Goal: Find specific page/section: Find specific page/section

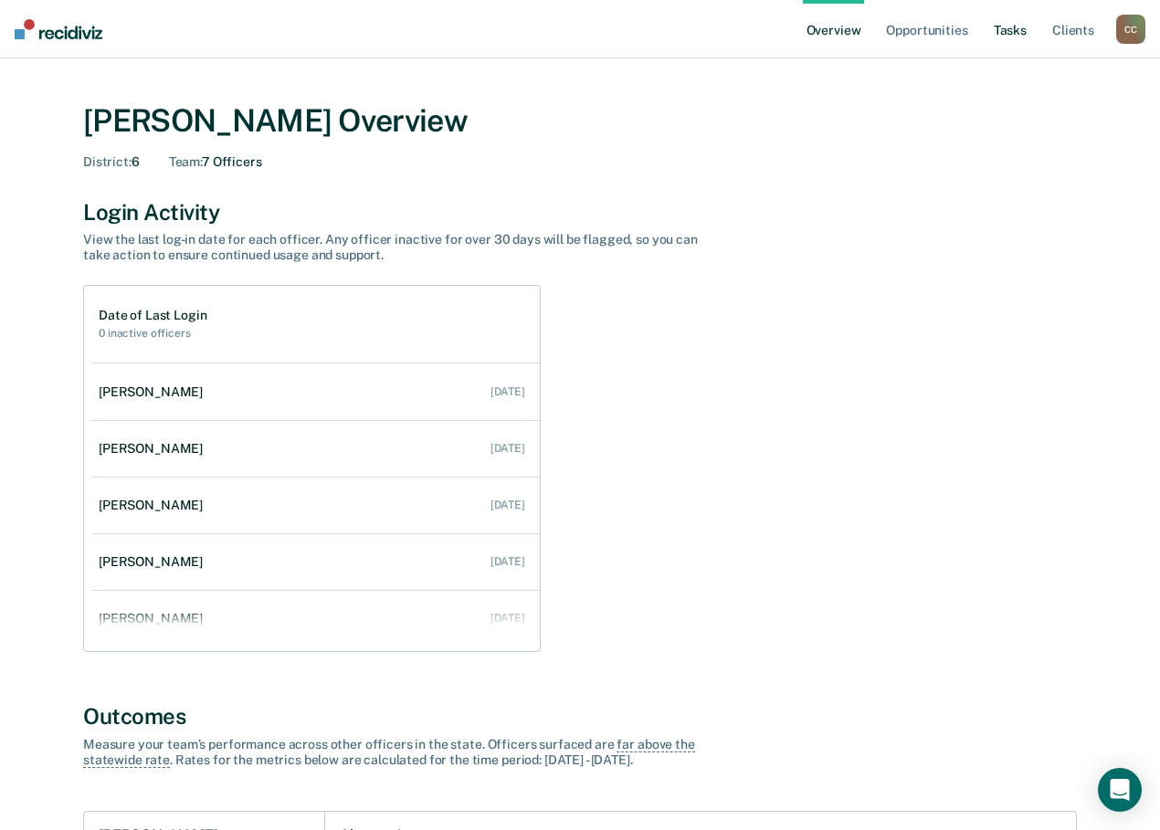
click at [1007, 36] on link "Tasks" at bounding box center [1010, 29] width 40 height 58
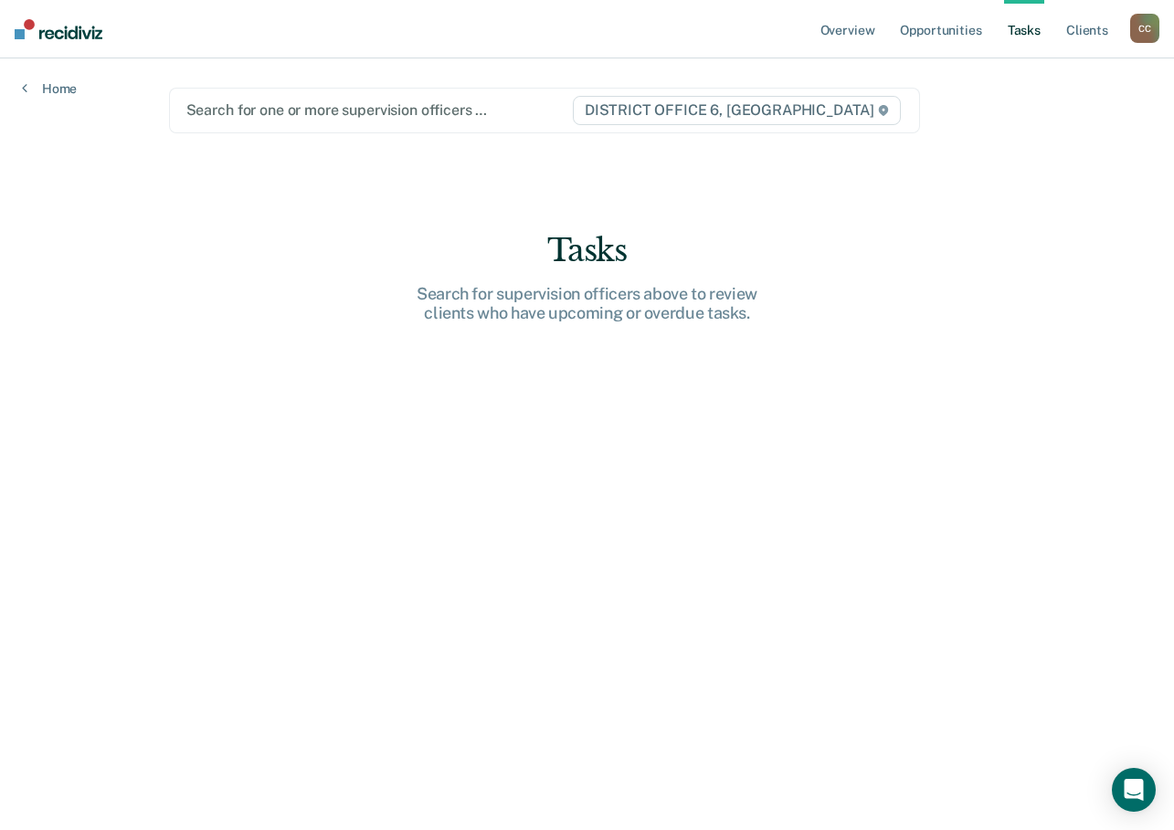
click at [392, 106] on div at bounding box center [378, 110] width 385 height 21
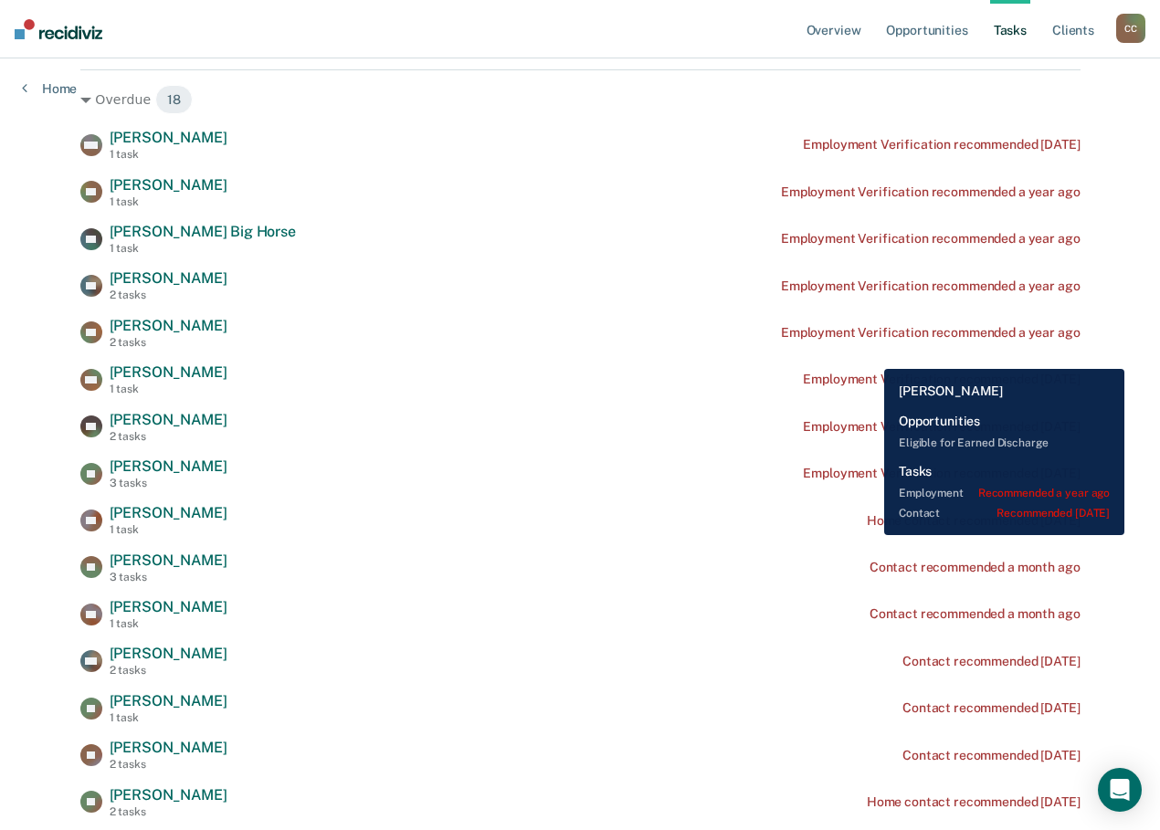
scroll to position [274, 0]
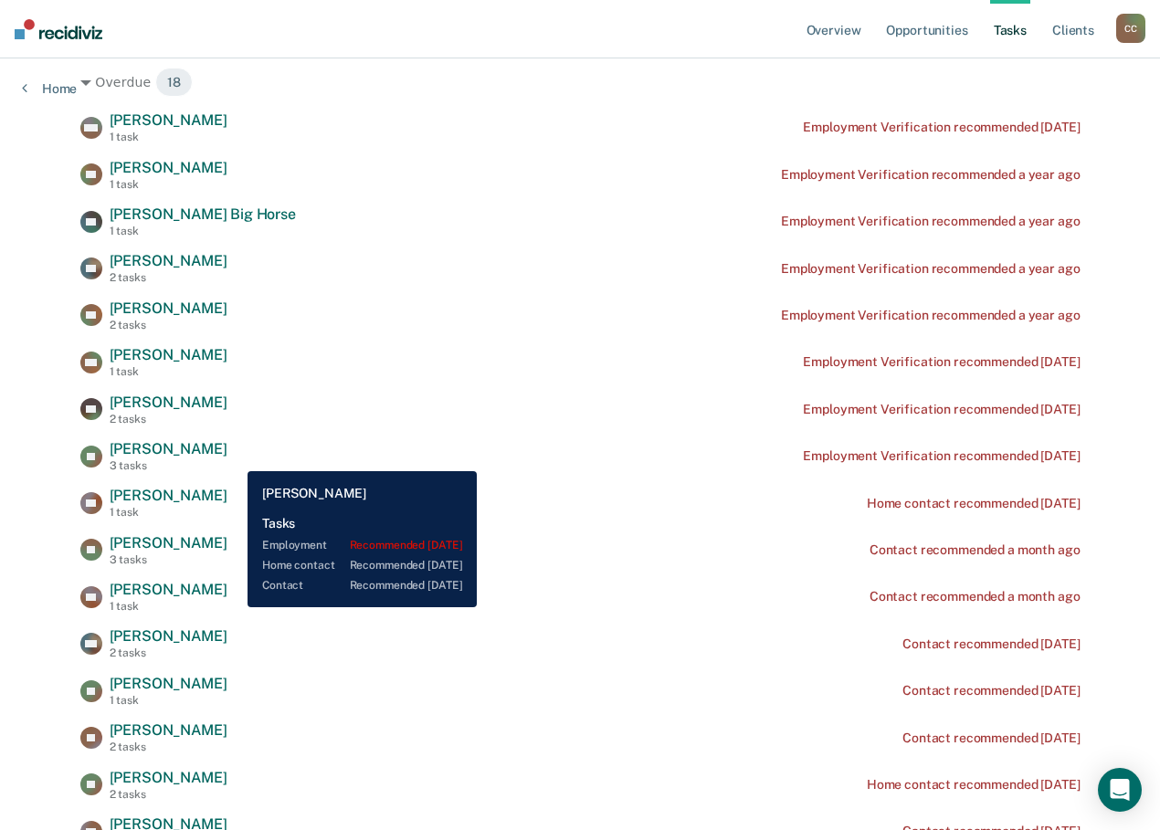
click at [227, 458] on span "Jarry Harr" at bounding box center [169, 448] width 118 height 17
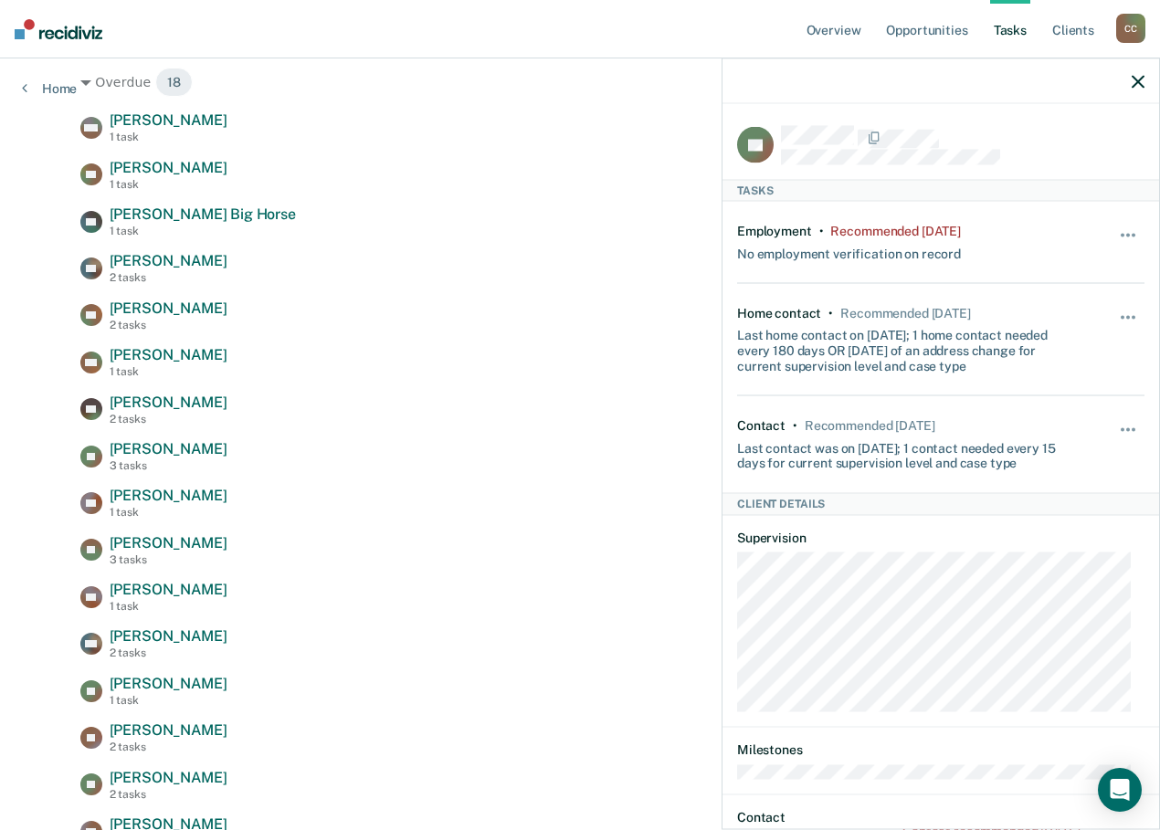
click at [1125, 28] on div "C C" at bounding box center [1130, 28] width 29 height 29
click at [1039, 116] on link "Go to Operations" at bounding box center [1057, 120] width 147 height 16
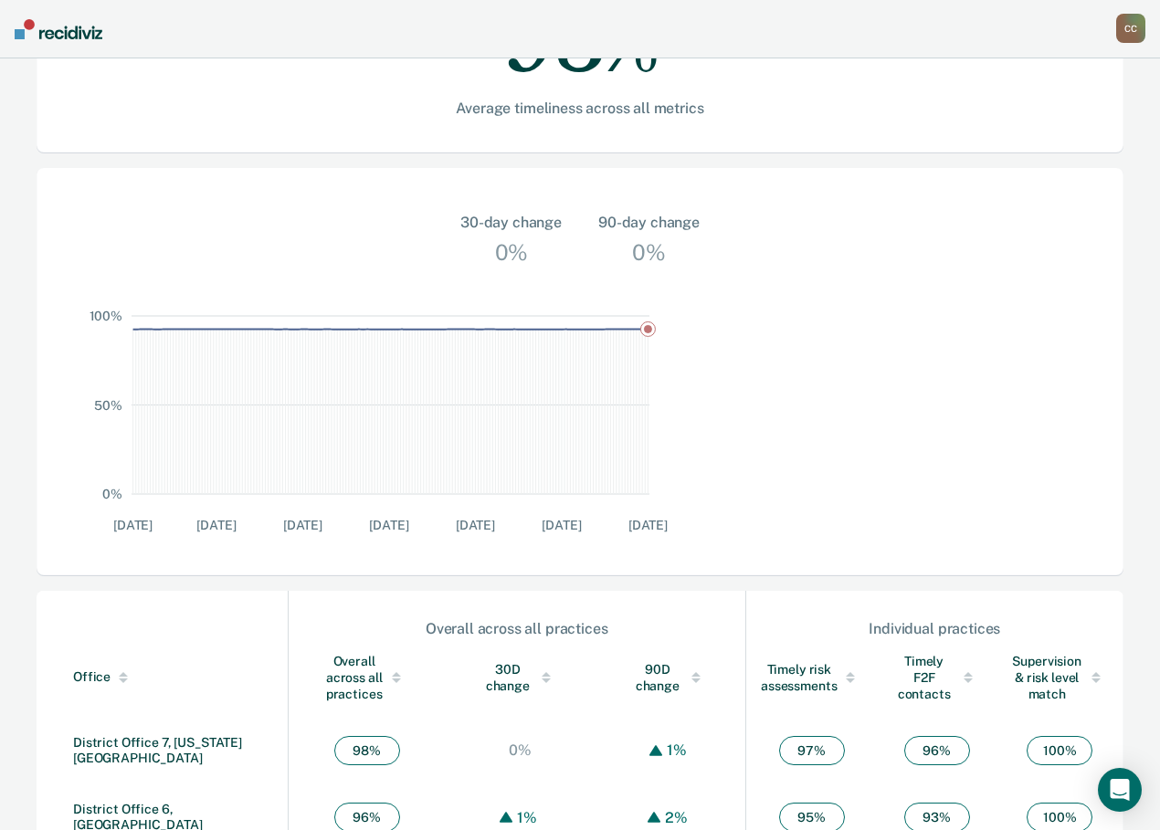
scroll to position [465, 0]
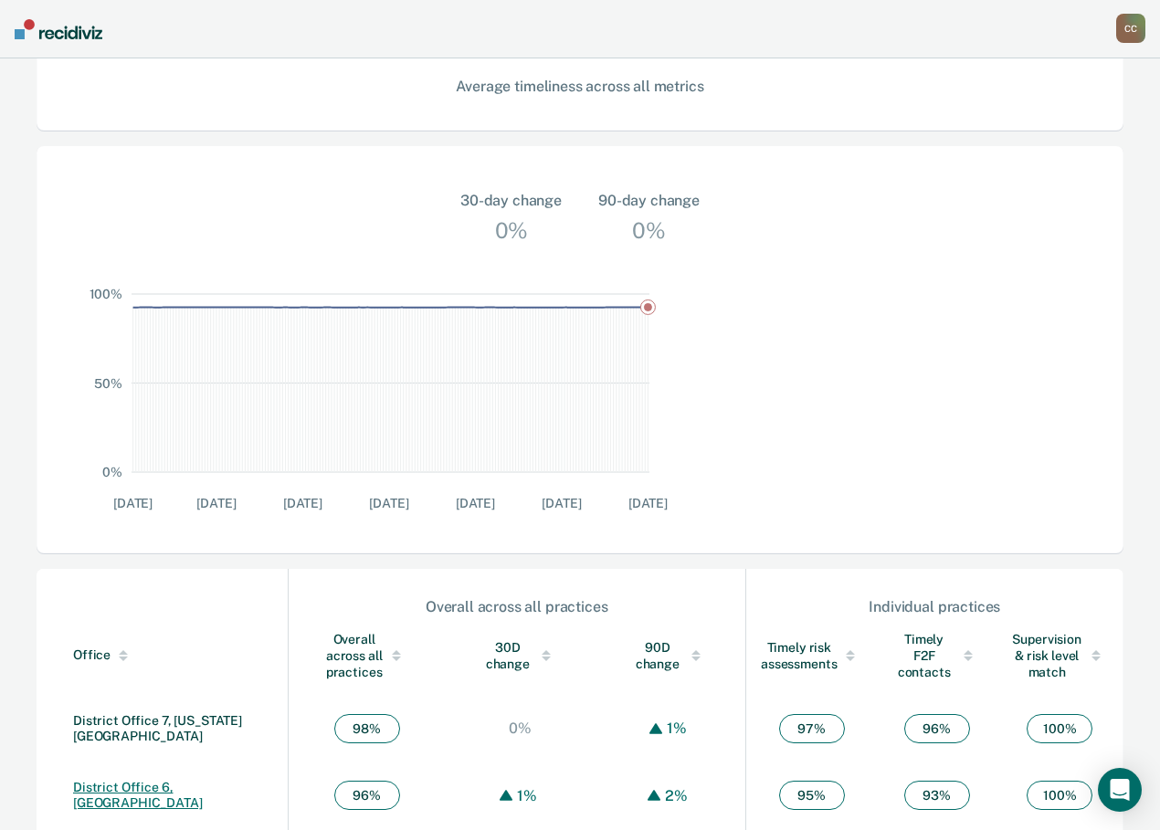
click at [174, 780] on link "District Office 6, Pocatello" at bounding box center [138, 795] width 130 height 30
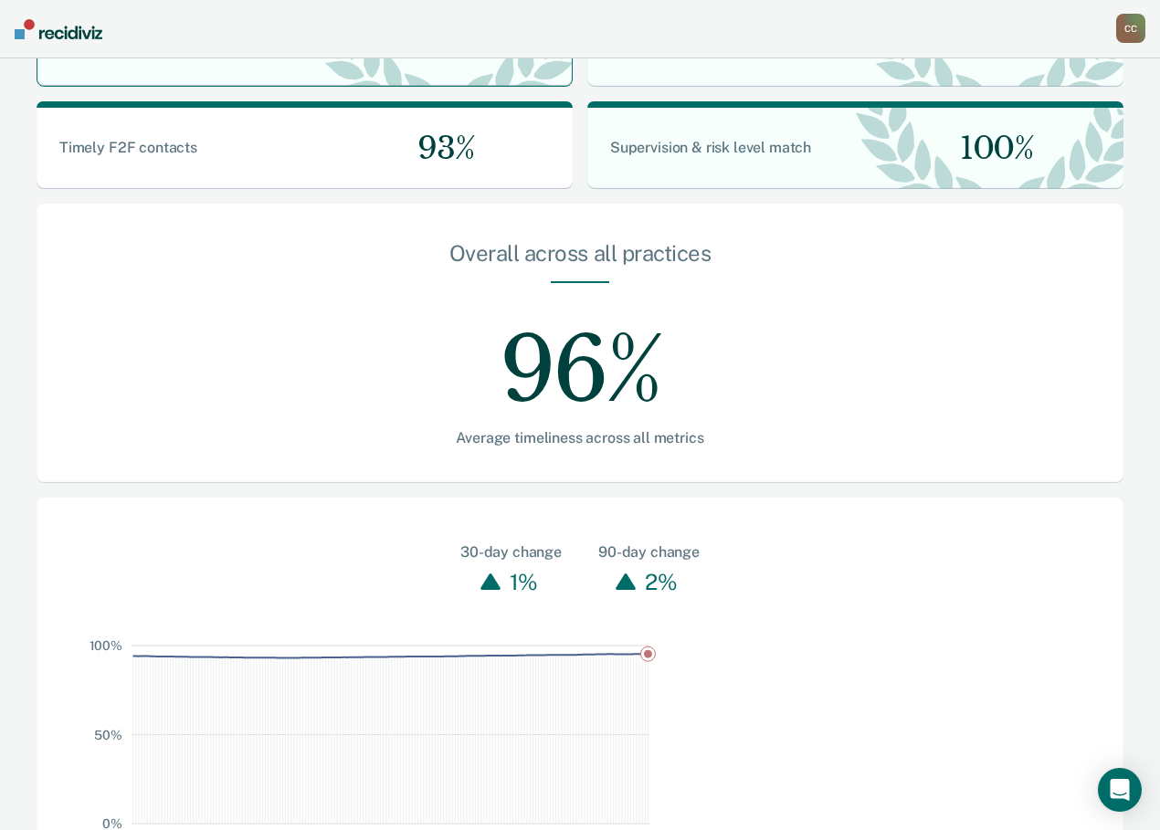
scroll to position [457, 0]
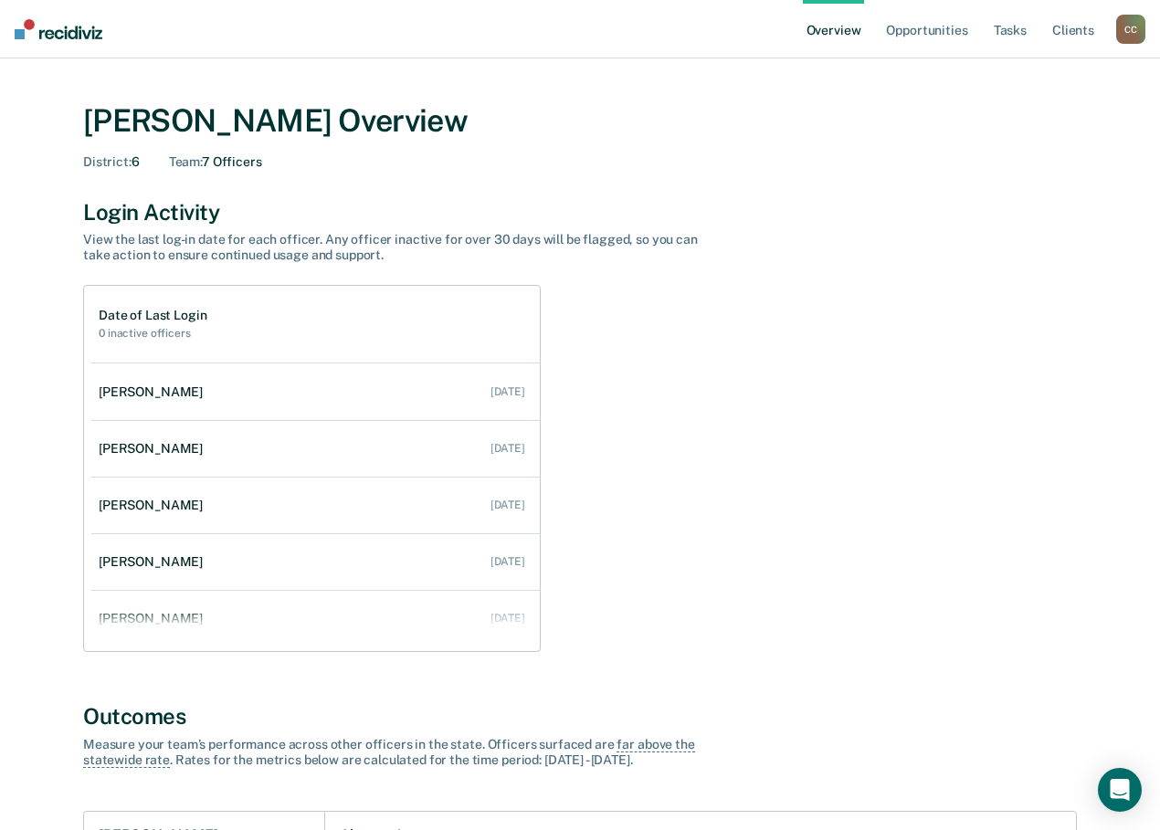
click at [1133, 35] on div "C C" at bounding box center [1130, 29] width 29 height 29
click at [1029, 115] on link "Go to Operations" at bounding box center [1057, 119] width 147 height 16
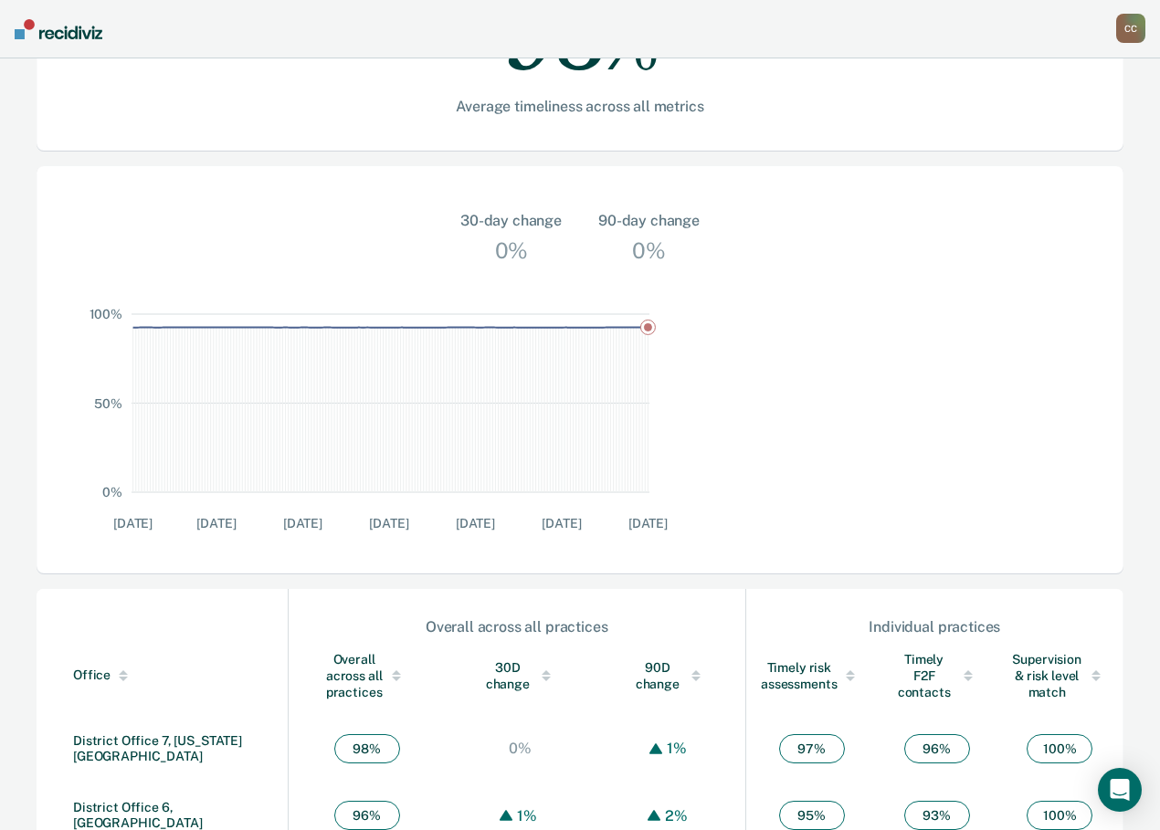
scroll to position [465, 0]
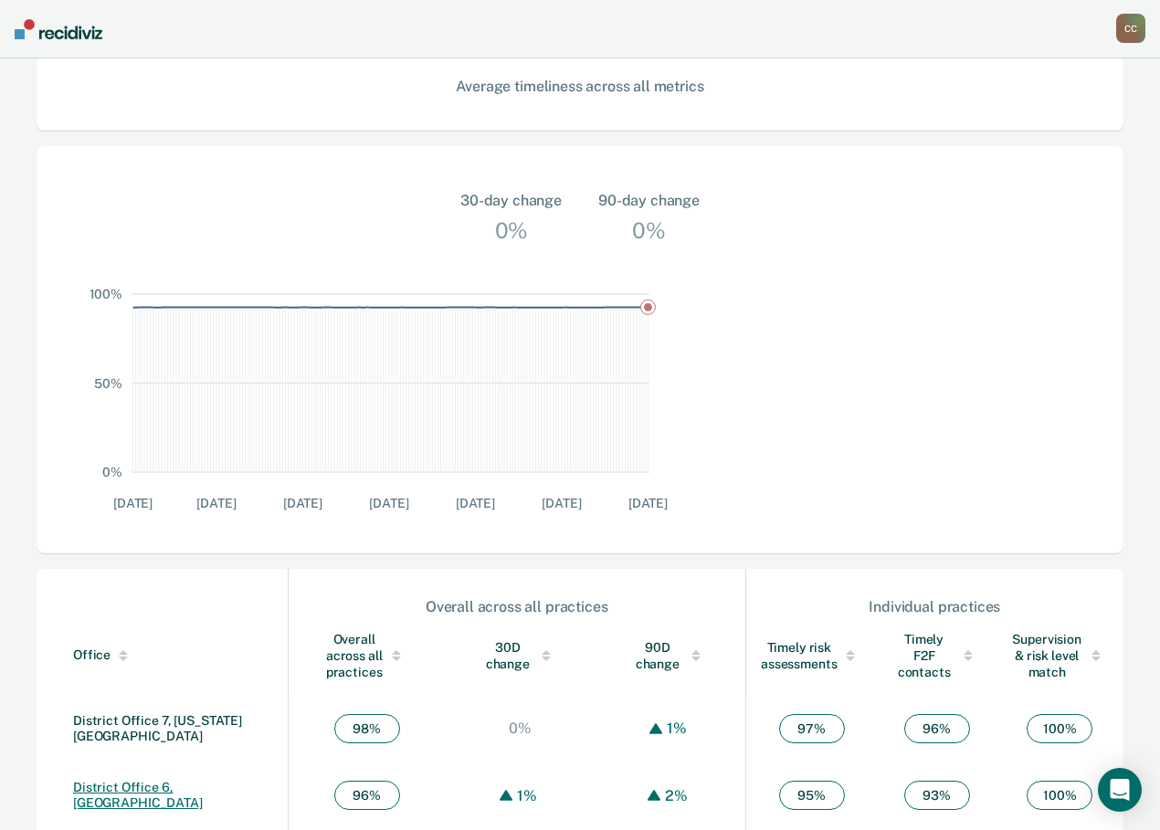
click at [163, 780] on link "District Office 6, [GEOGRAPHIC_DATA]" at bounding box center [138, 795] width 130 height 30
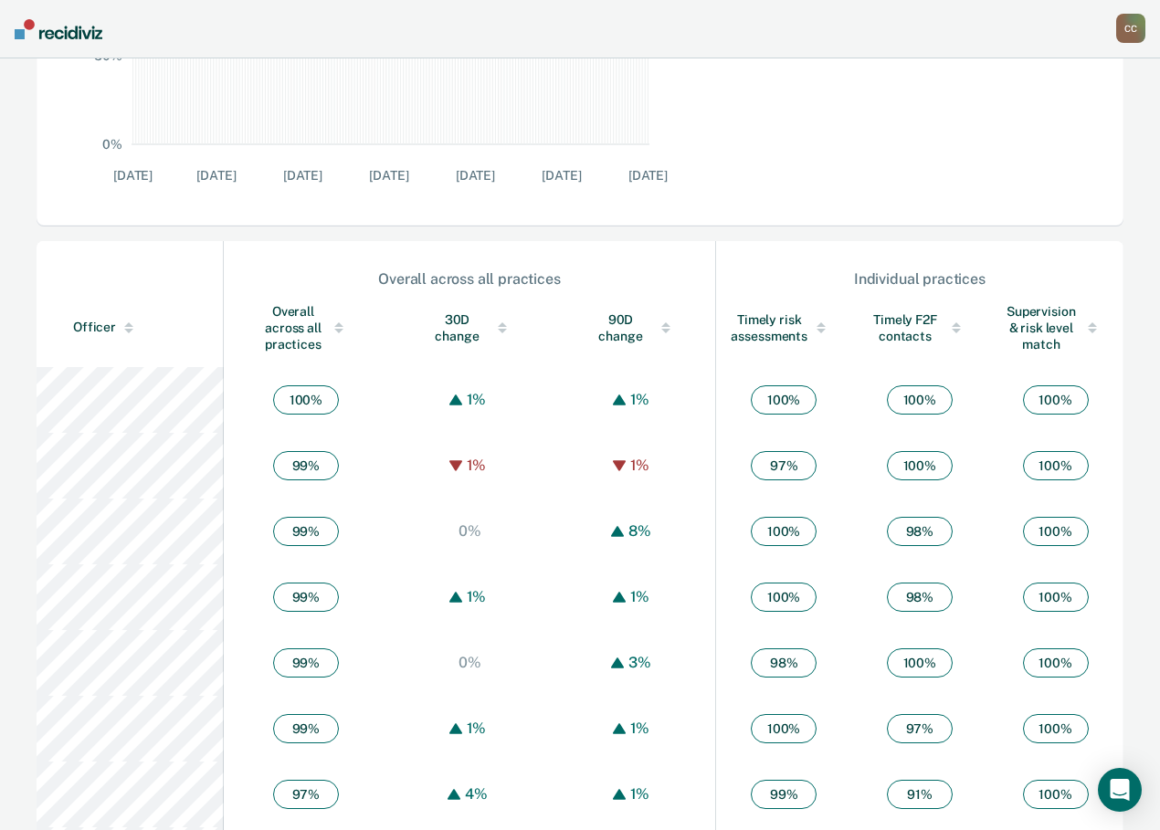
scroll to position [731, 0]
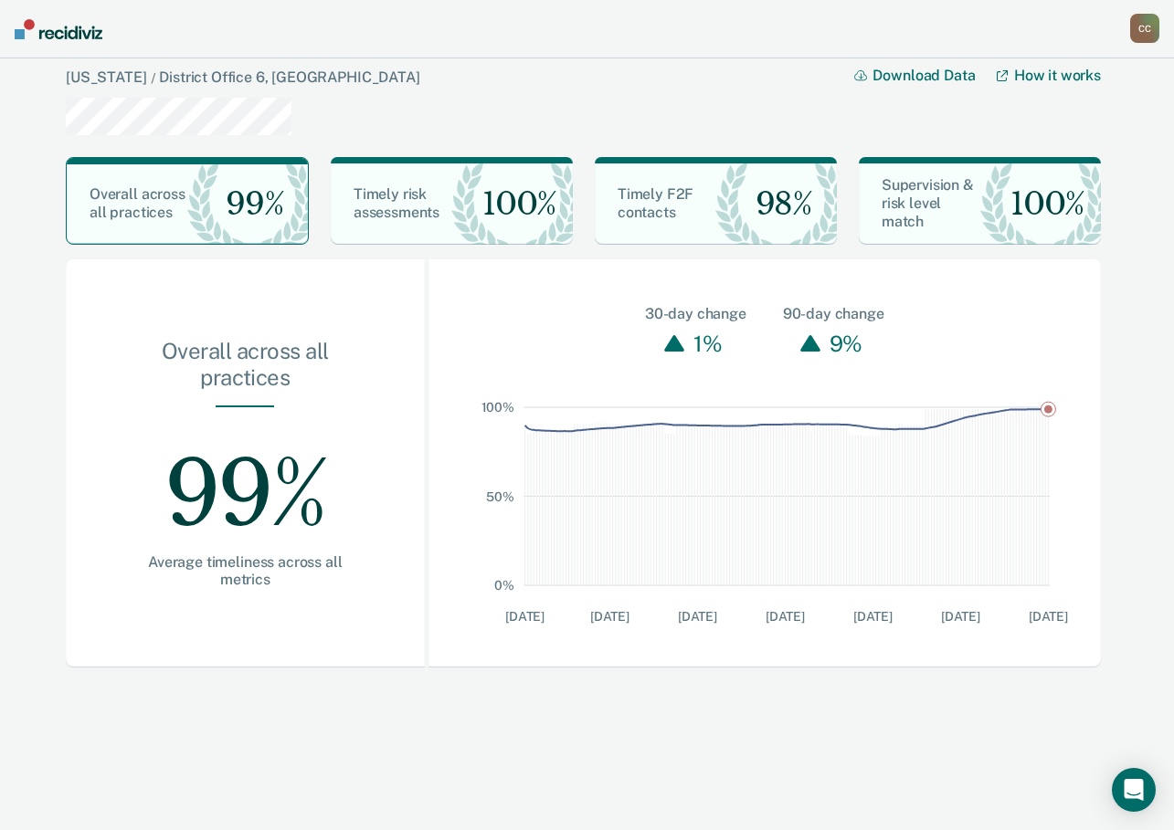
click at [1154, 31] on div "C C" at bounding box center [1144, 28] width 29 height 29
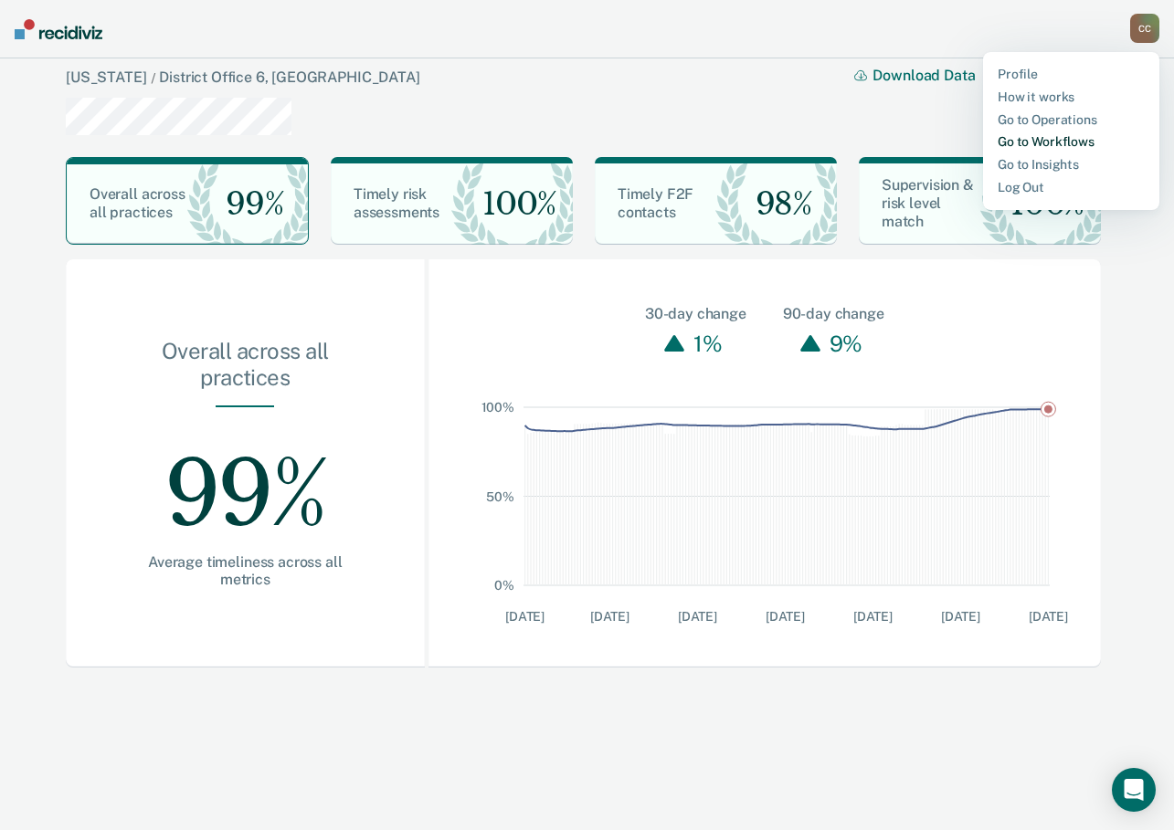
click at [1018, 141] on link "Go to Workflows" at bounding box center [1070, 142] width 147 height 16
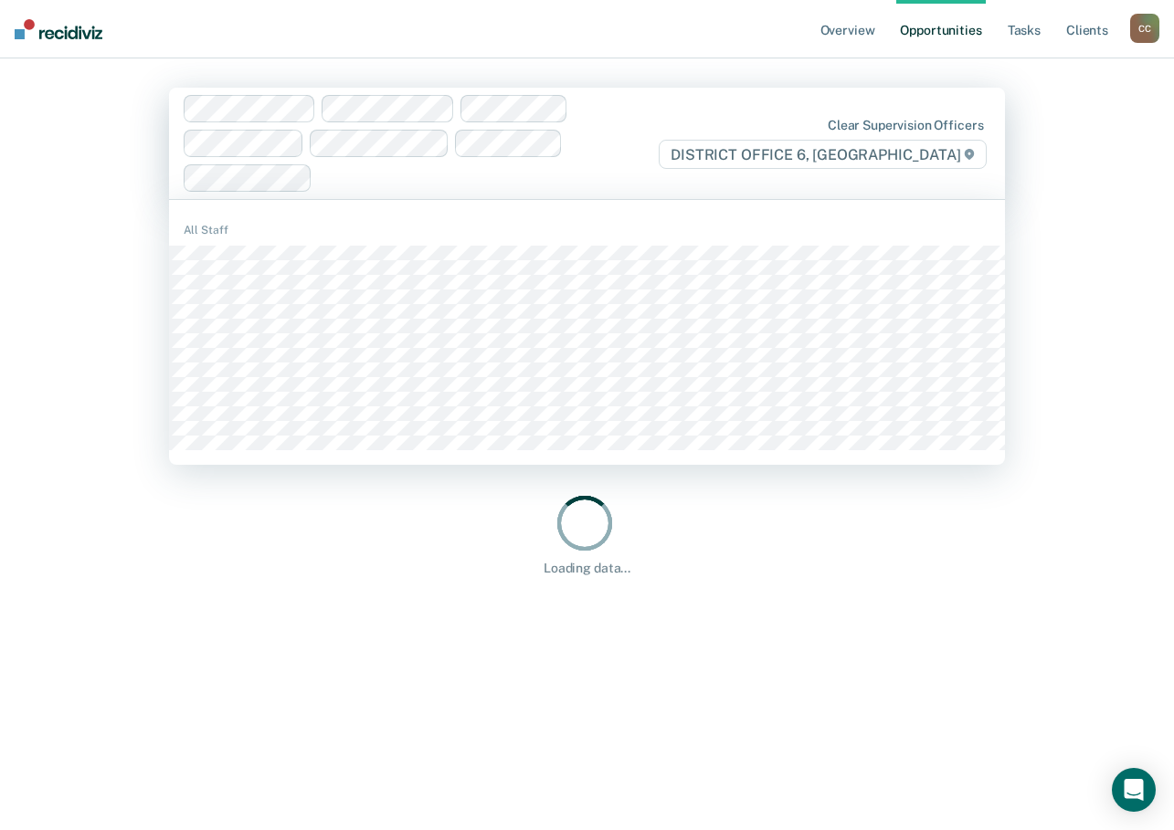
click at [915, 99] on div "Clear supervision officers DISTRICT OFFICE 6, [GEOGRAPHIC_DATA]" at bounding box center [587, 143] width 837 height 111
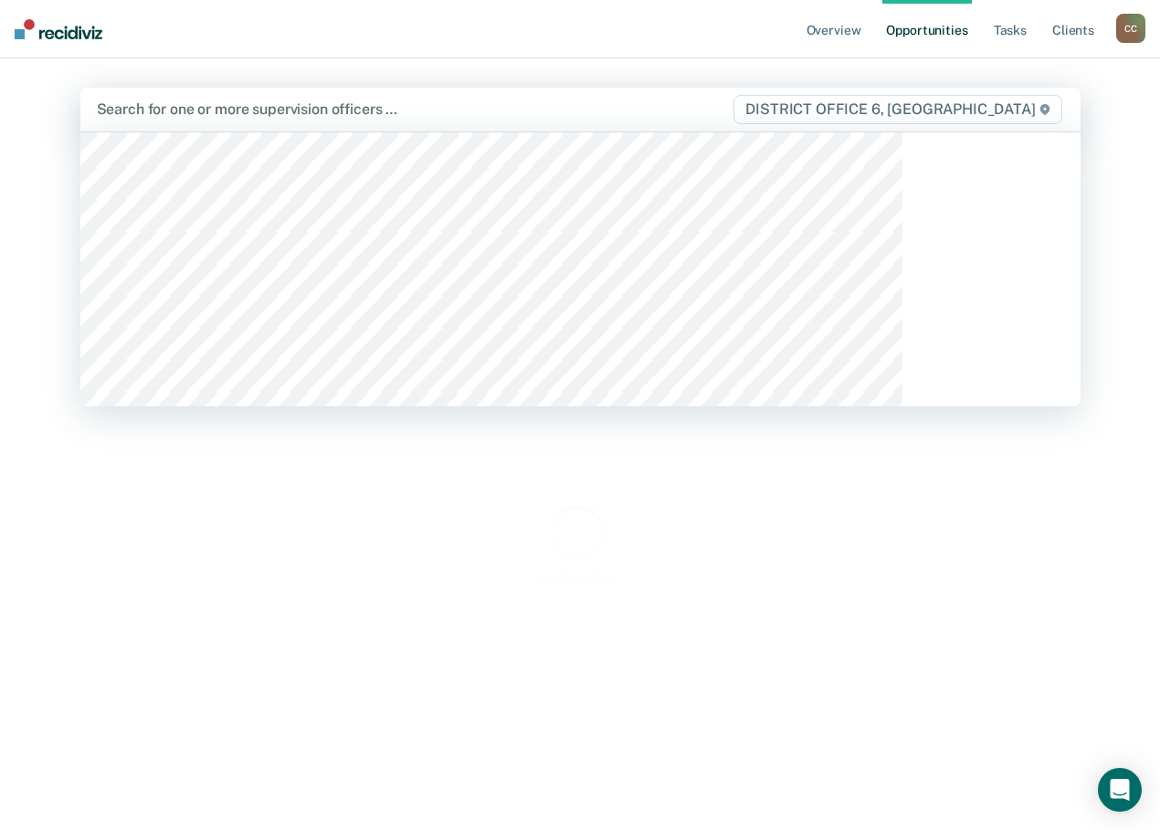
scroll to position [501, 0]
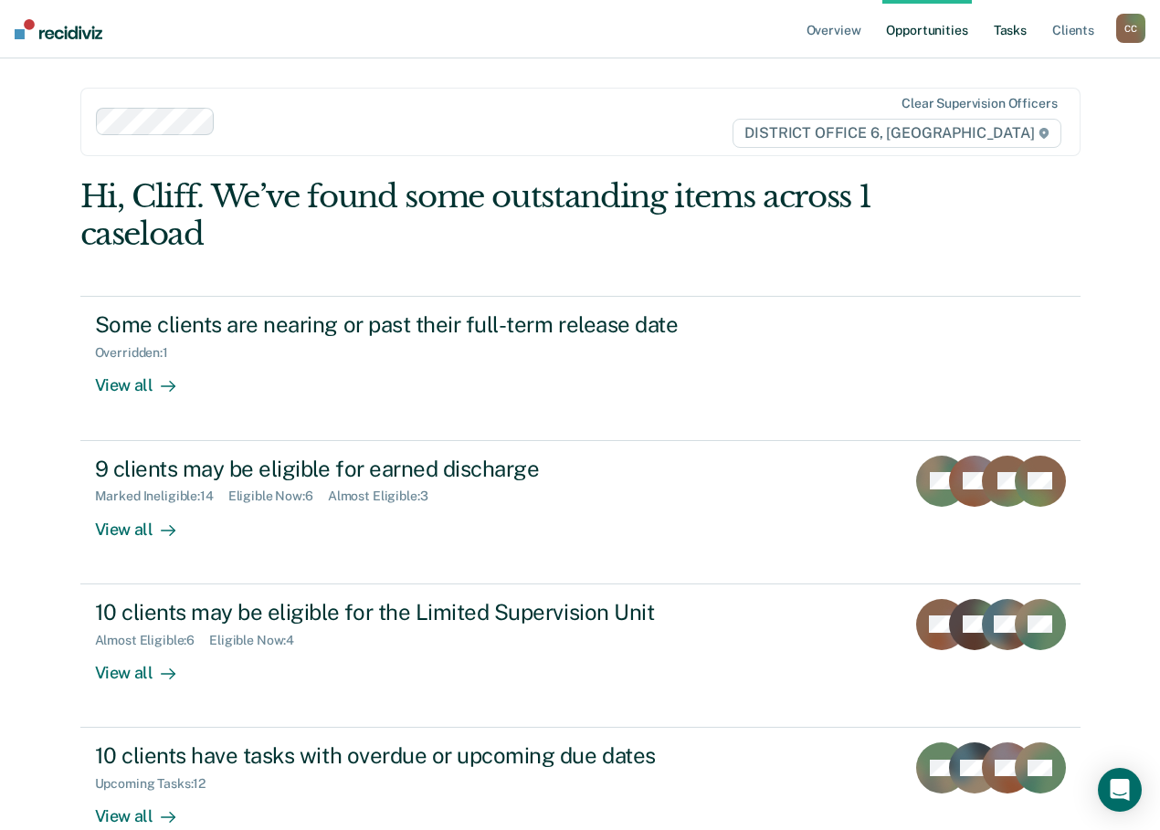
click at [1020, 23] on link "Tasks" at bounding box center [1010, 29] width 40 height 58
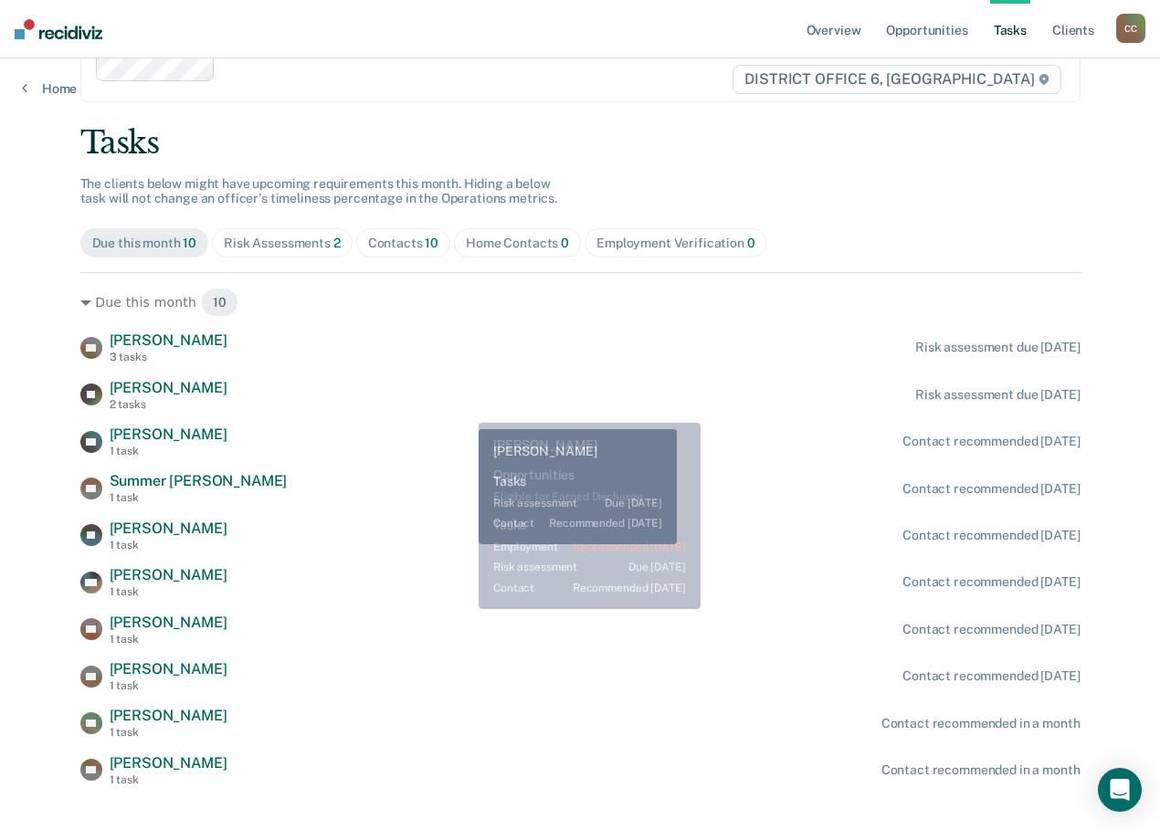
scroll to position [83, 0]
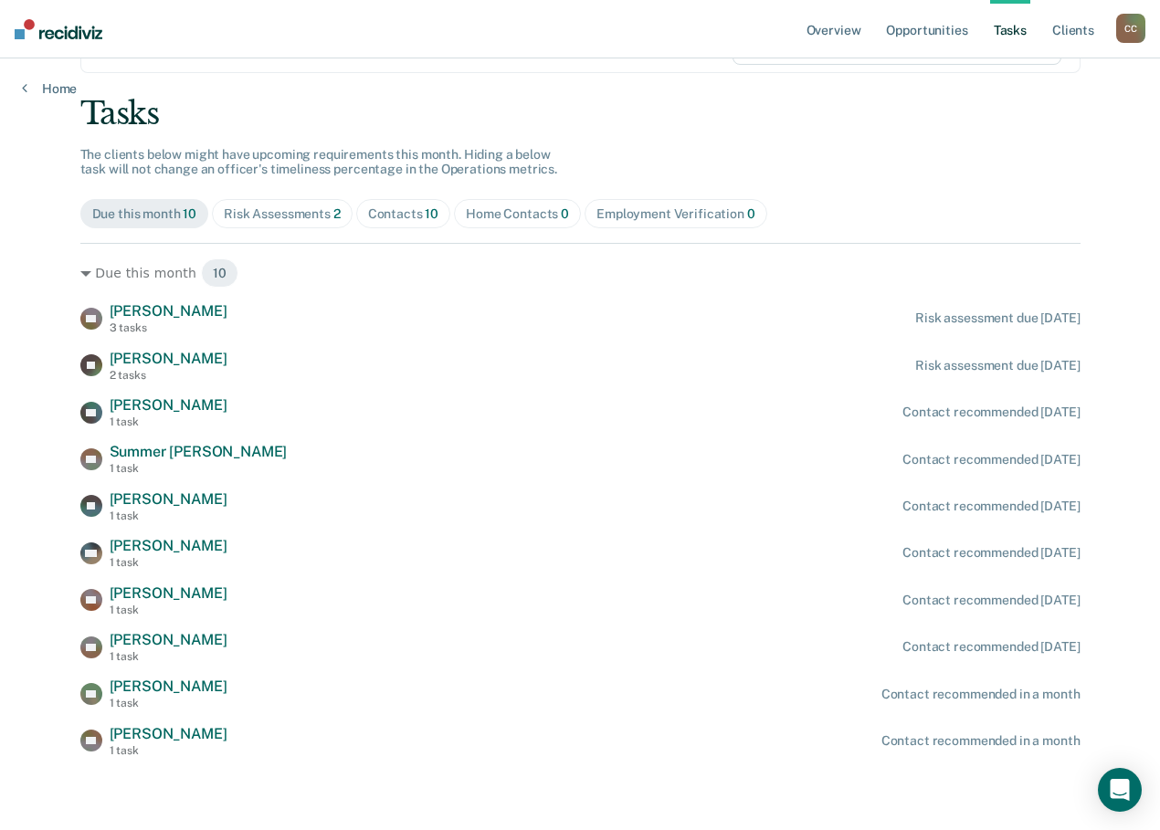
click at [439, 215] on div "Contacts 10" at bounding box center [403, 214] width 71 height 16
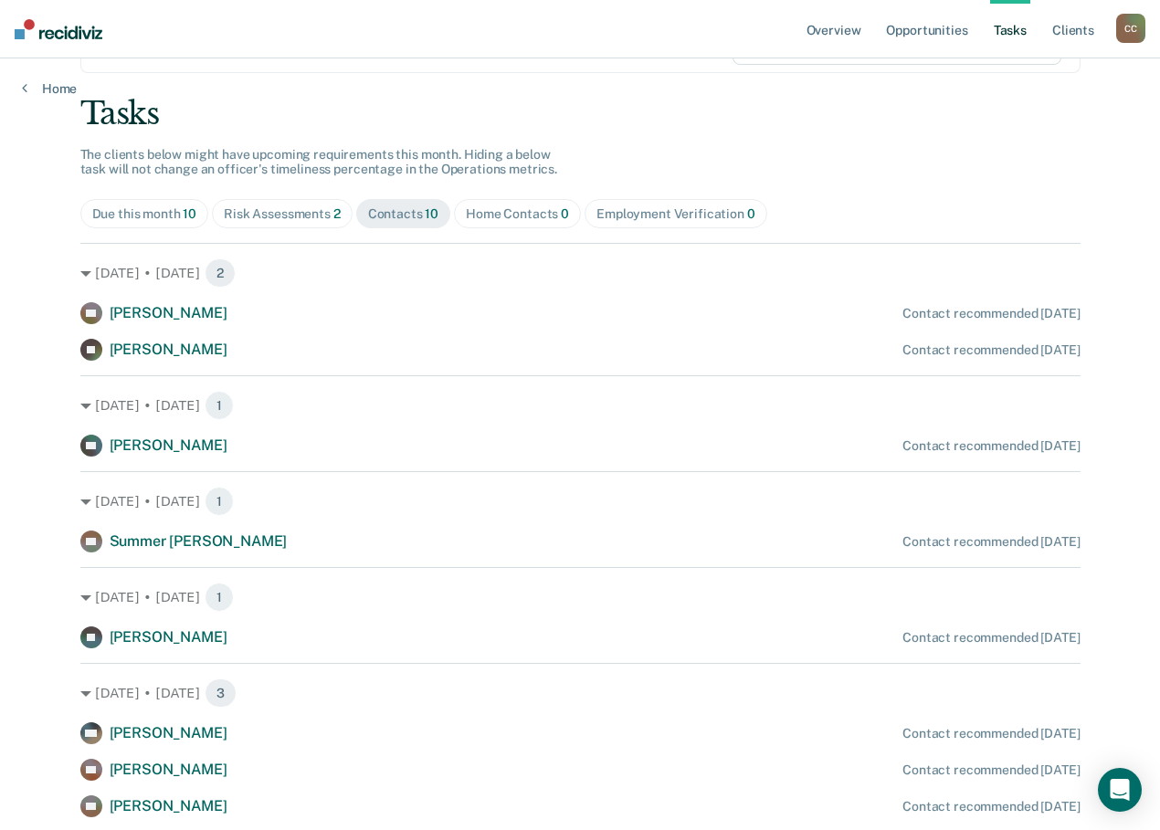
click at [341, 212] on div "Risk Assessments 2" at bounding box center [282, 214] width 117 height 16
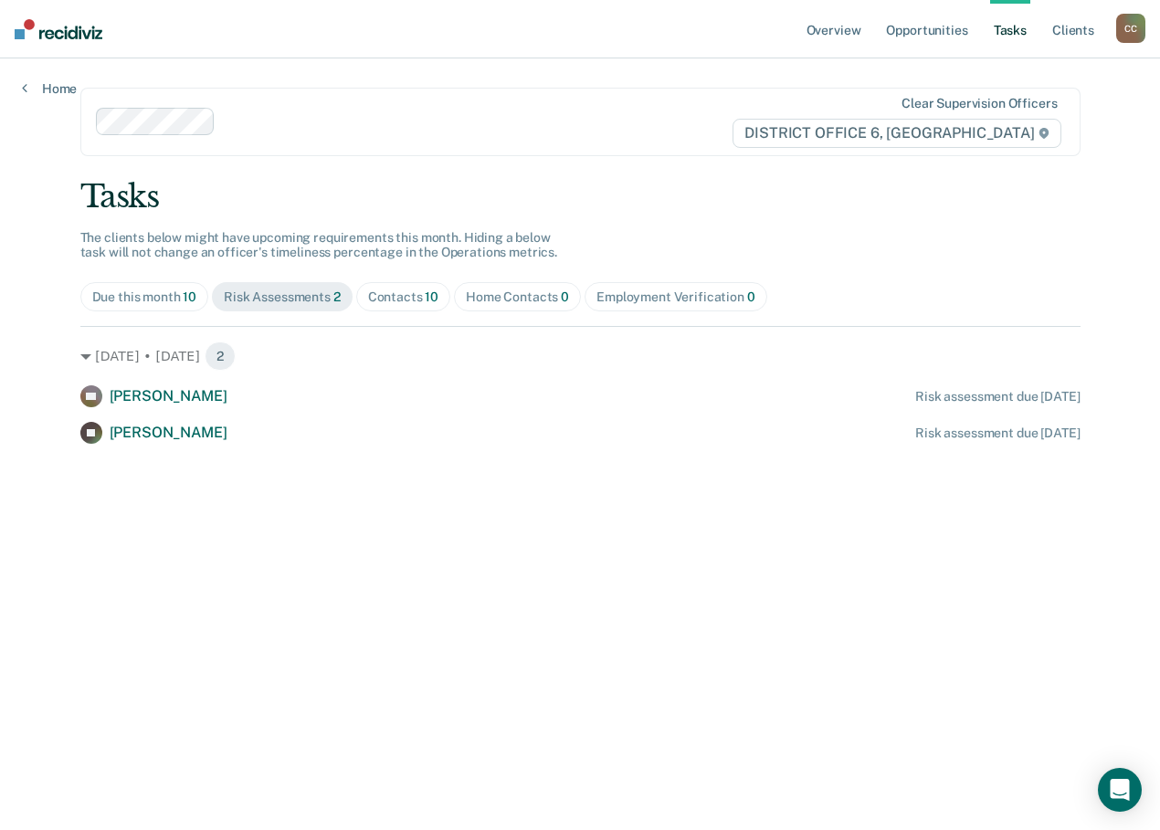
scroll to position [0, 0]
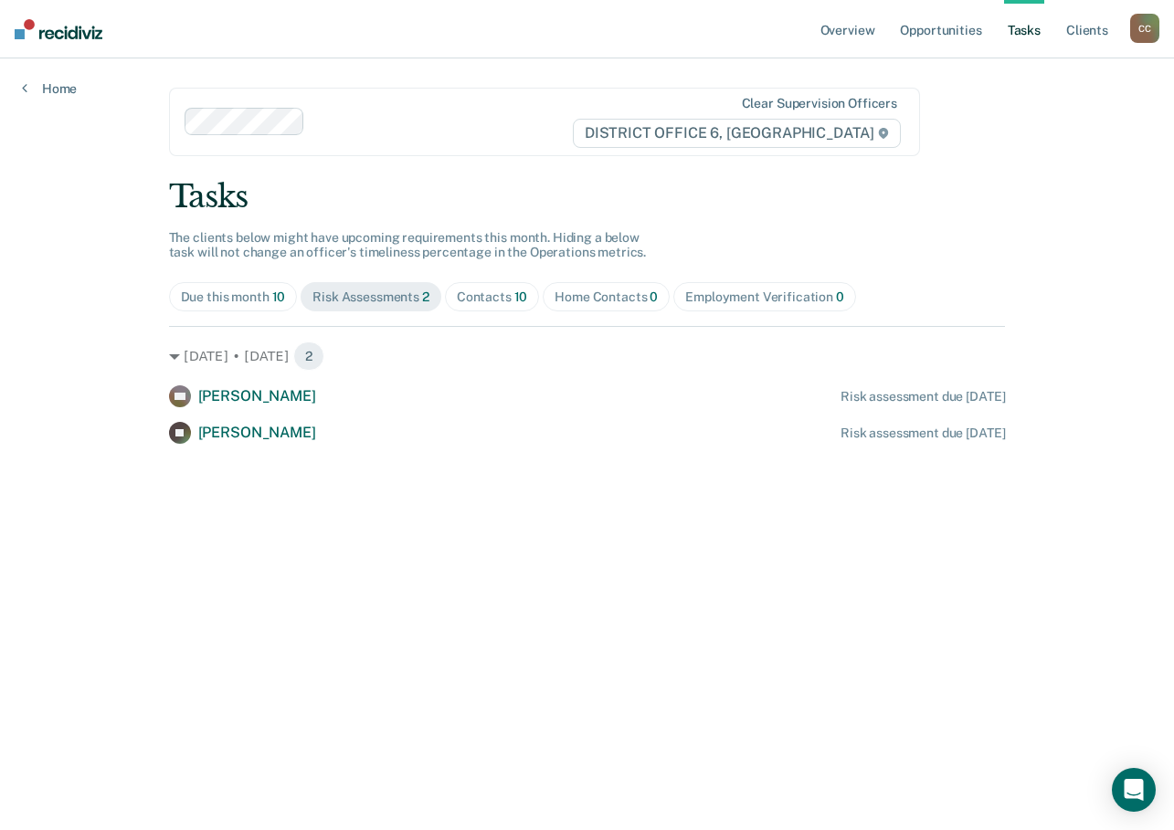
click at [38, 363] on div "Overview Opportunities Tasks Client s [PERSON_NAME] Profile How it works Go to …" at bounding box center [587, 415] width 1174 height 830
click at [1141, 18] on div "C C" at bounding box center [1144, 28] width 29 height 29
click at [1021, 123] on link "Go to Operations" at bounding box center [1070, 120] width 147 height 16
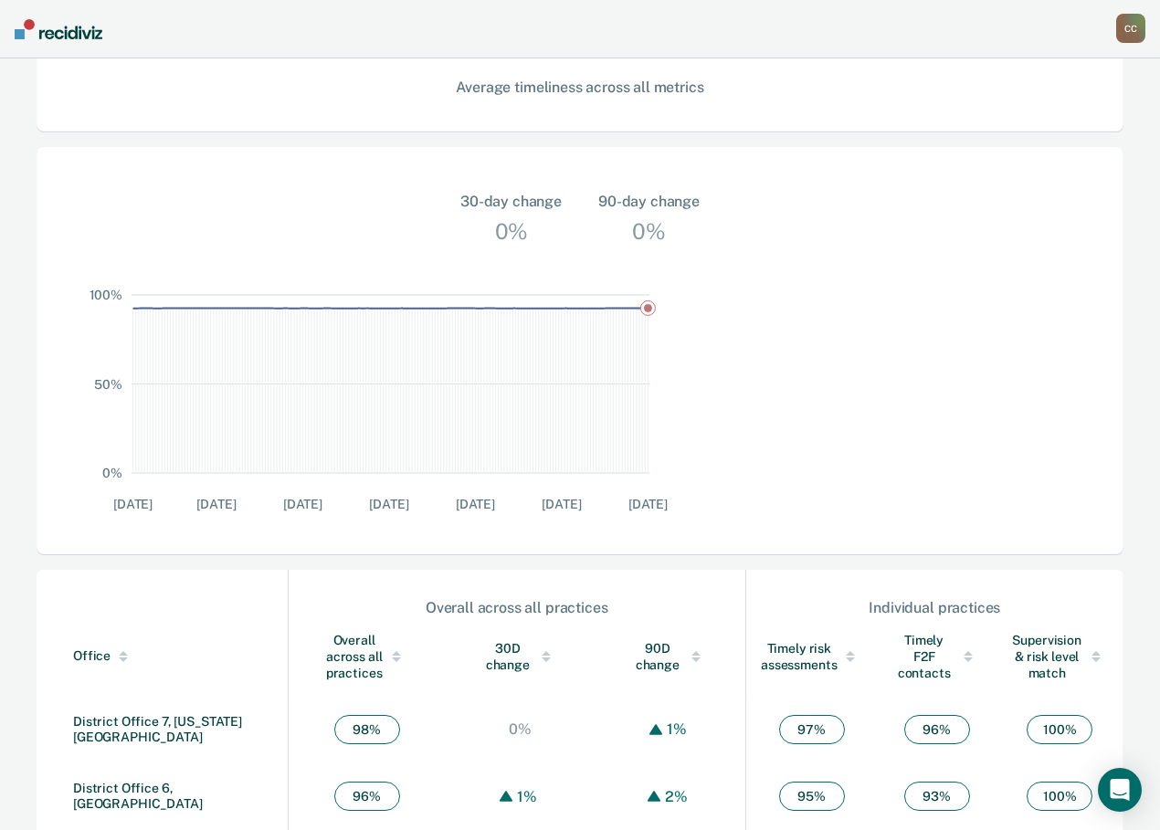
scroll to position [465, 0]
click at [149, 780] on link "District Office 6, [GEOGRAPHIC_DATA]" at bounding box center [138, 795] width 130 height 30
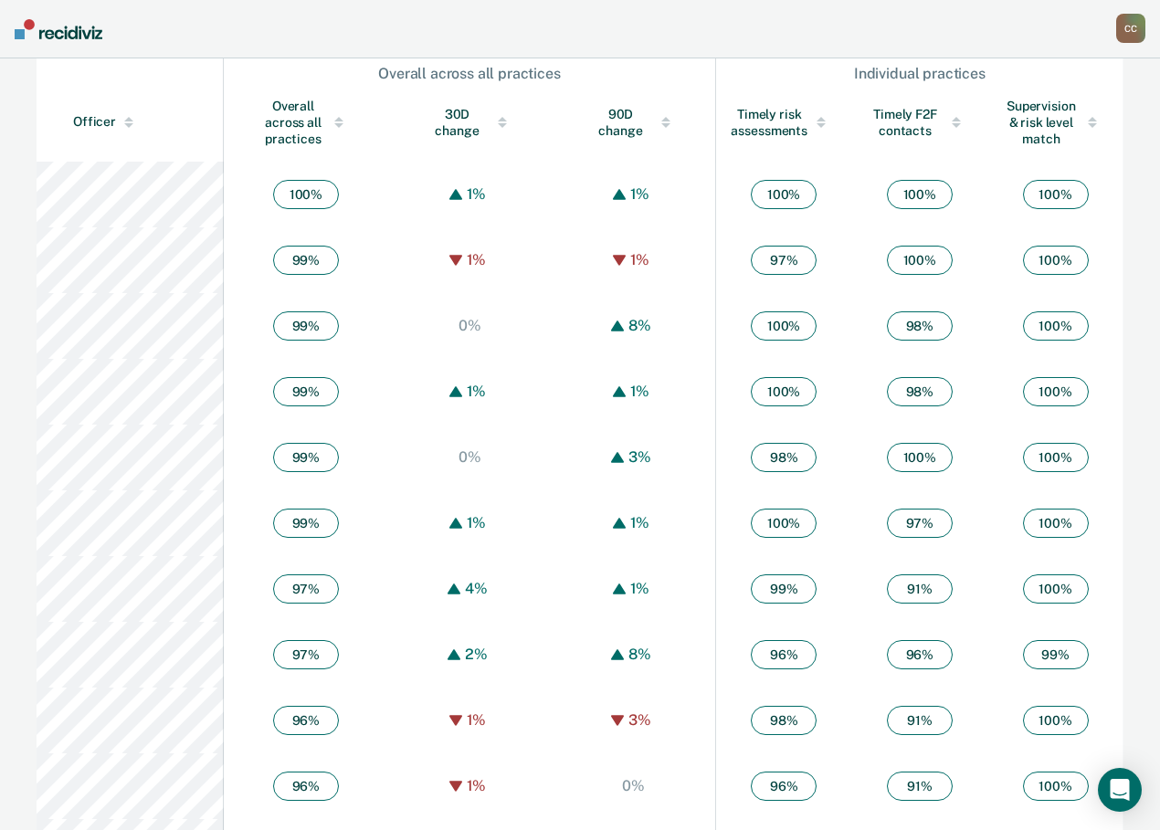
scroll to position [1005, 0]
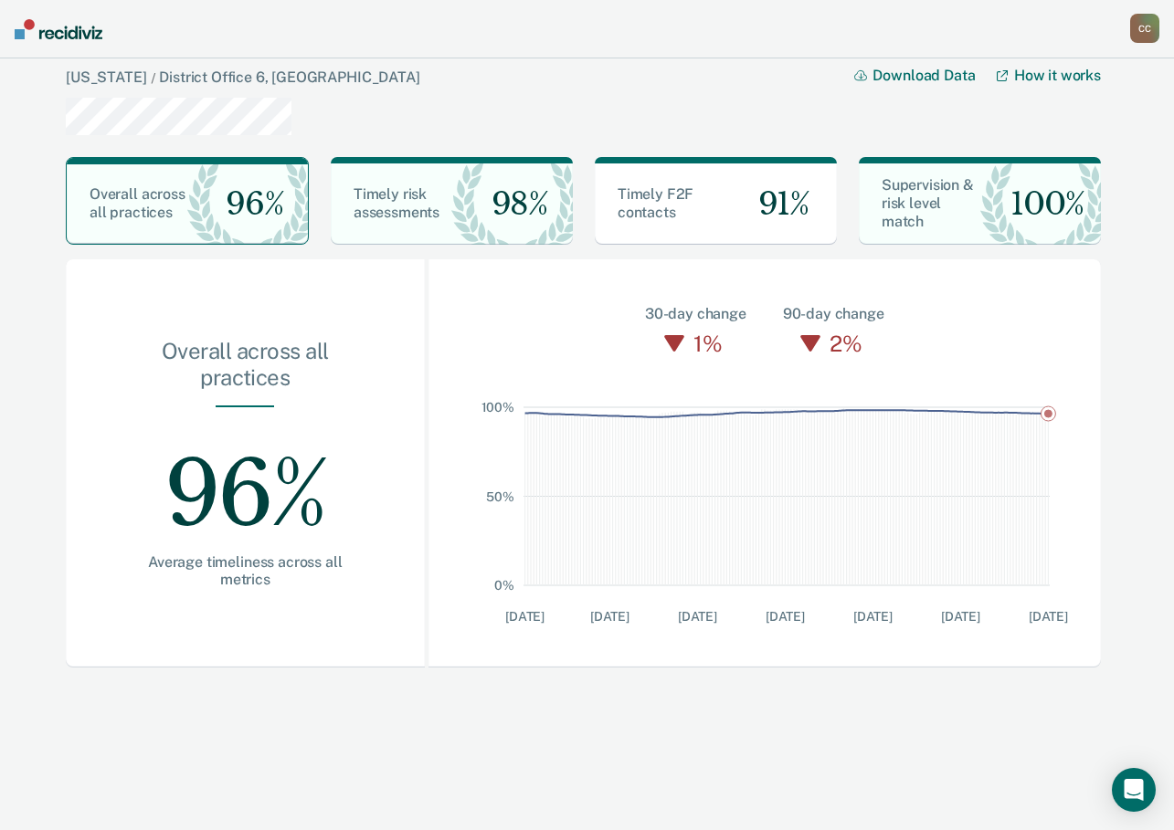
click at [1133, 34] on div "C C" at bounding box center [1144, 28] width 29 height 29
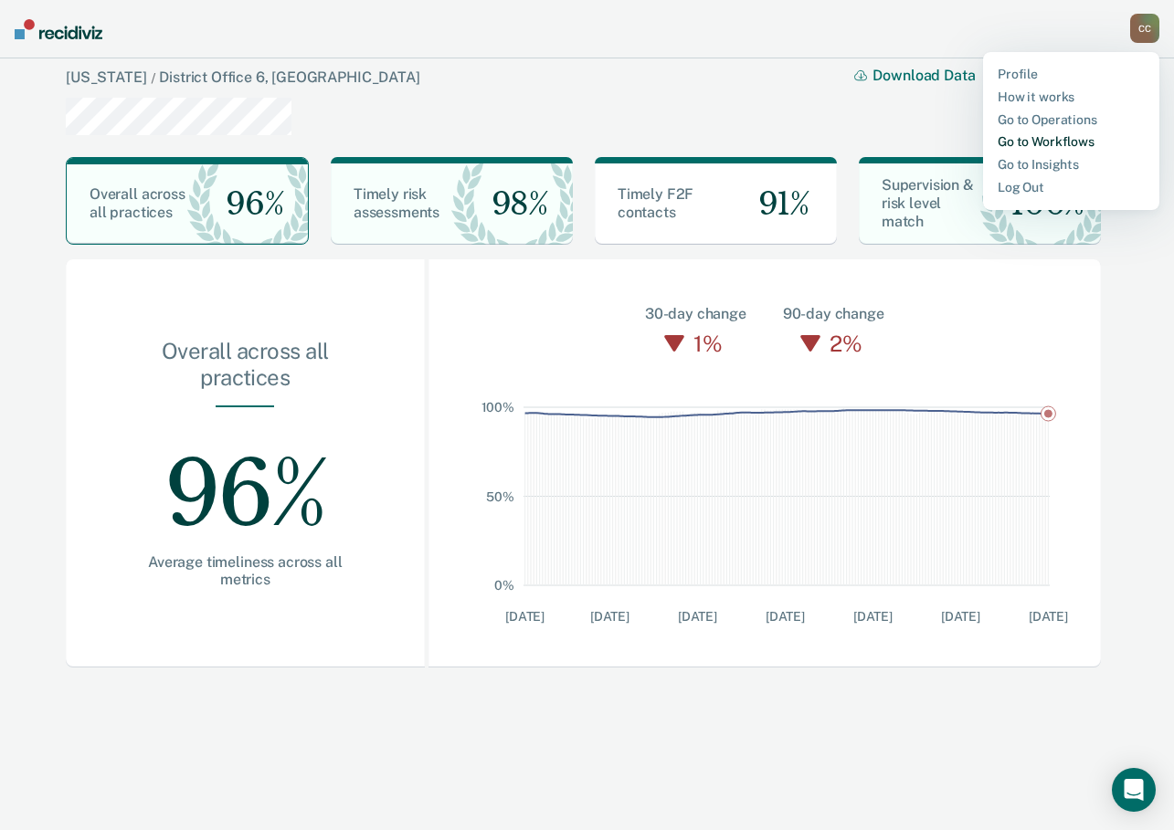
click at [1046, 139] on link "Go to Workflows" at bounding box center [1070, 142] width 147 height 16
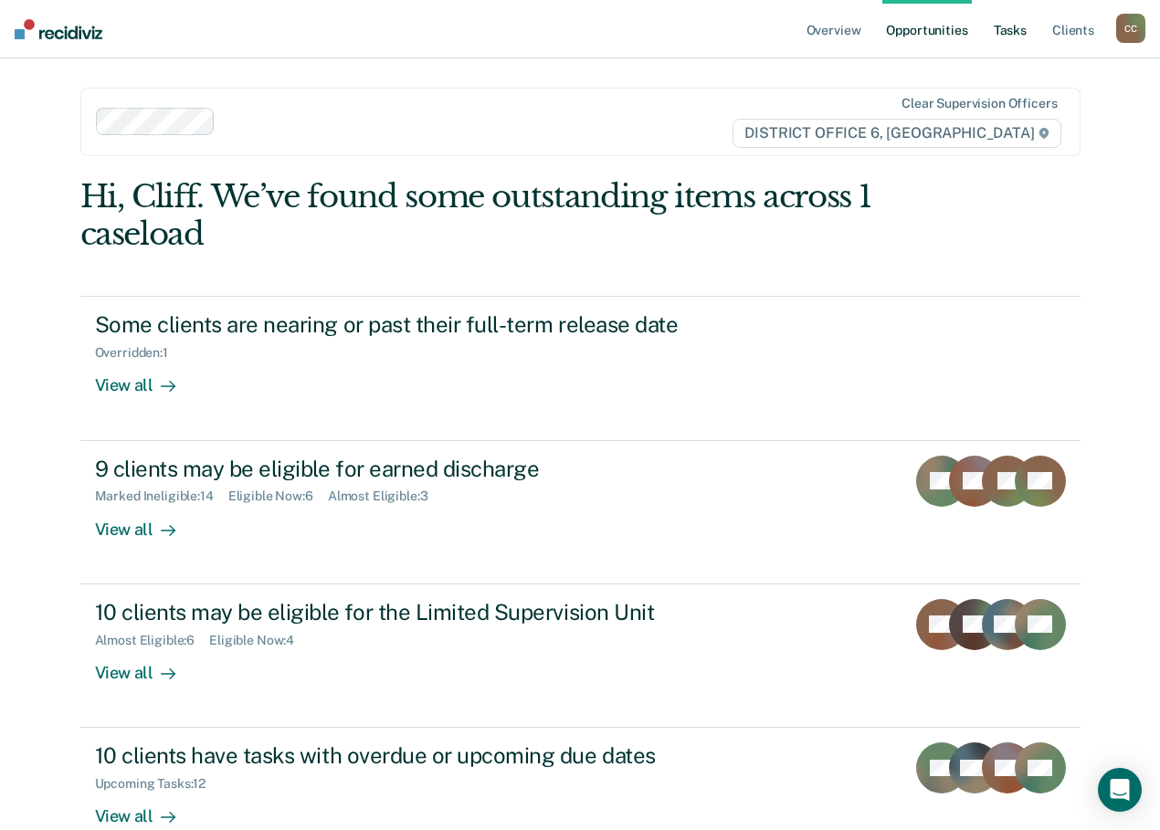
click at [1010, 30] on link "Tasks" at bounding box center [1010, 29] width 40 height 58
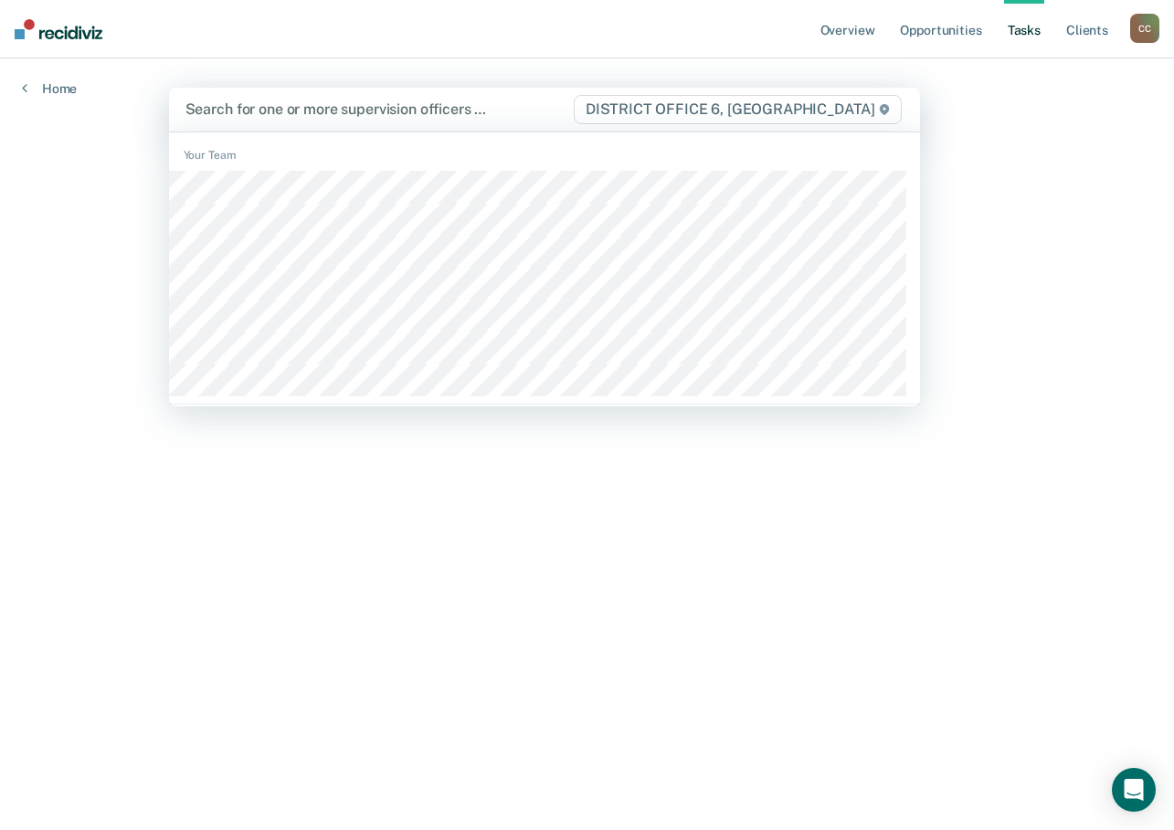
click at [705, 111] on span "DISTRICT OFFICE 6, [GEOGRAPHIC_DATA]" at bounding box center [738, 109] width 328 height 29
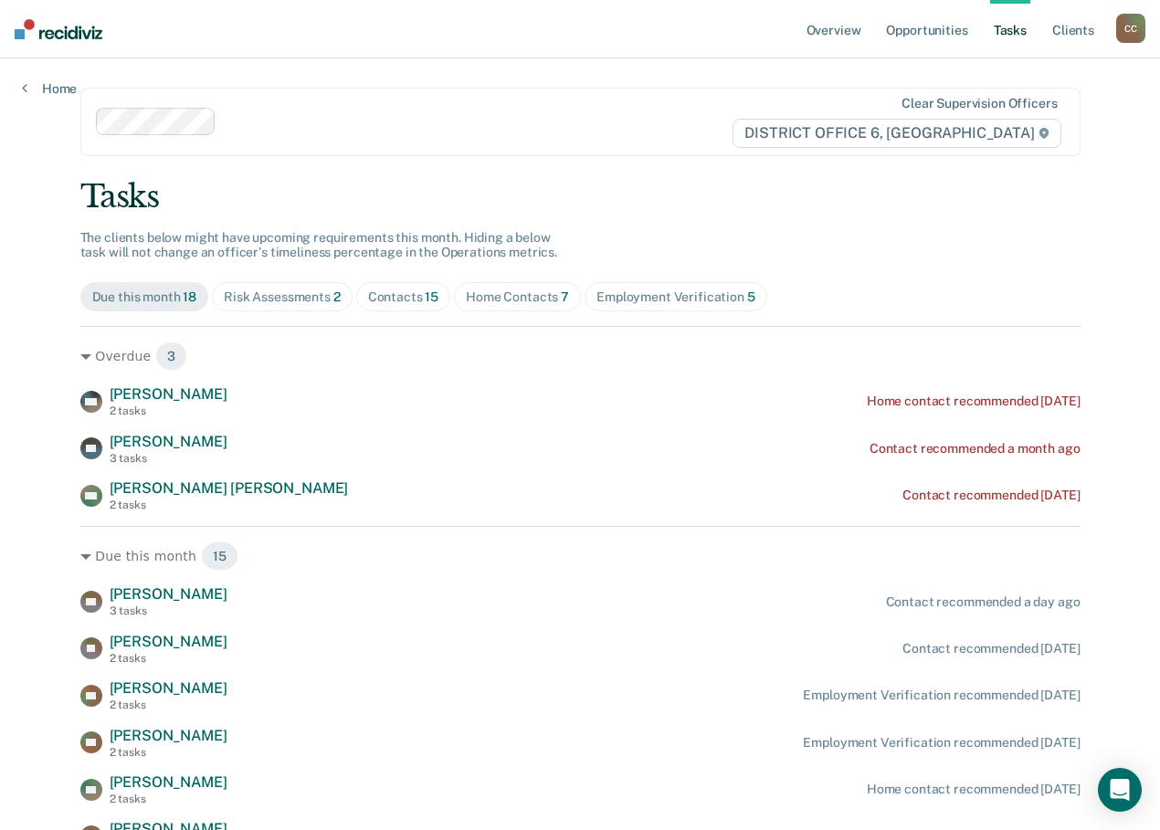
click at [197, 297] on div "Due this month 18" at bounding box center [144, 298] width 105 height 16
click at [197, 300] on div "Due this month 18" at bounding box center [144, 298] width 105 height 16
click at [341, 299] on div "Risk Assessments 2" at bounding box center [282, 298] width 117 height 16
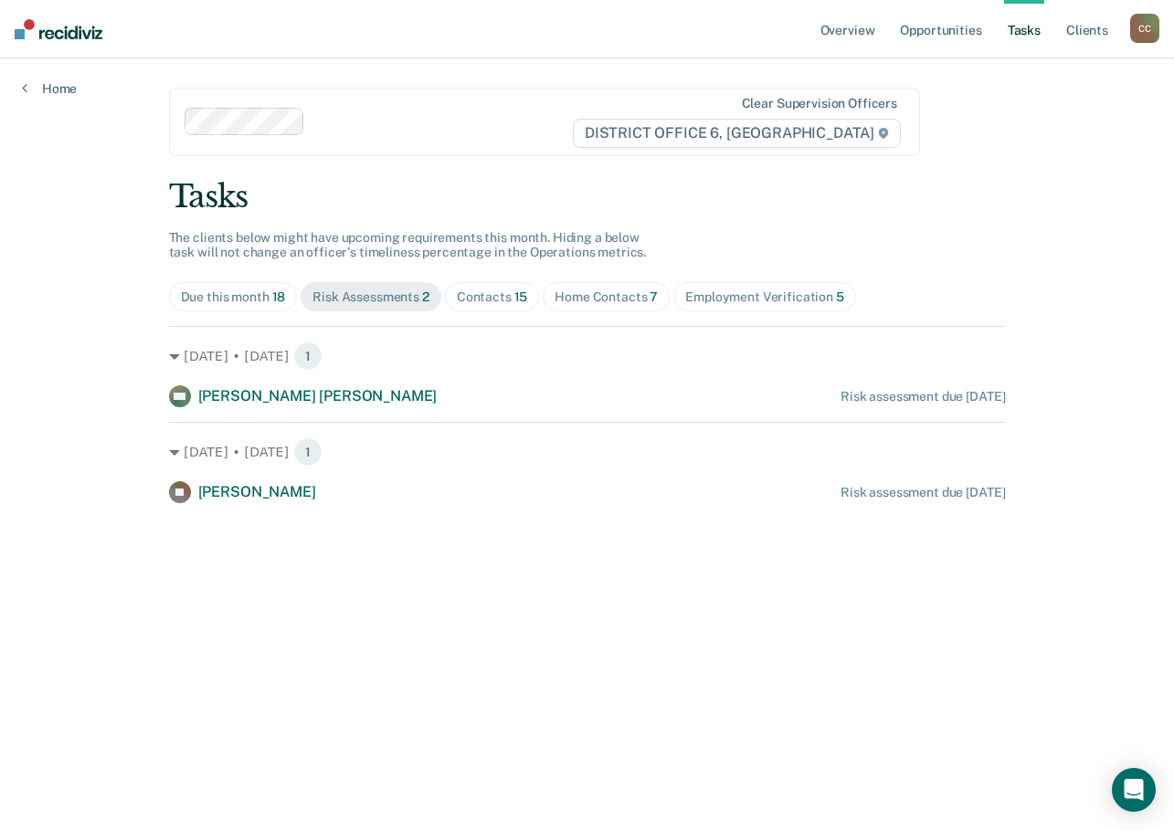
click at [500, 300] on div "Contacts 15" at bounding box center [492, 298] width 71 height 16
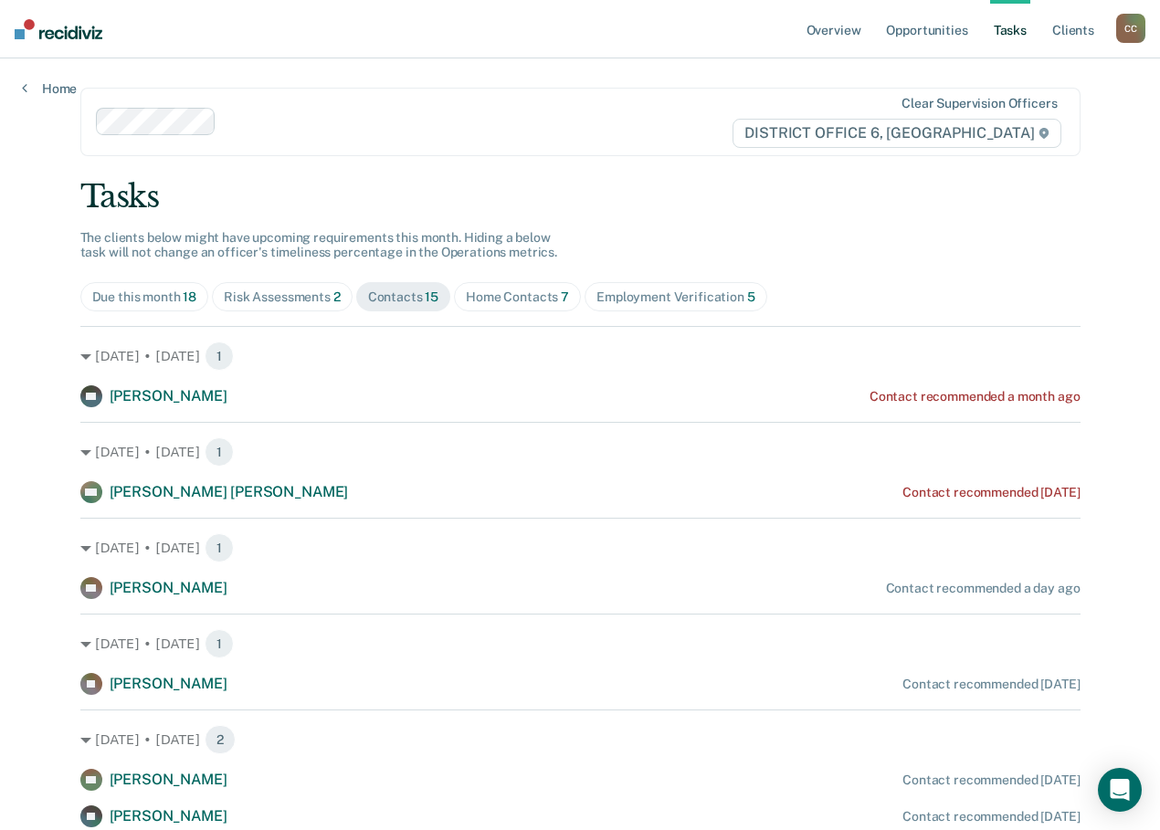
click at [569, 302] on div "Home Contacts 7" at bounding box center [517, 298] width 103 height 16
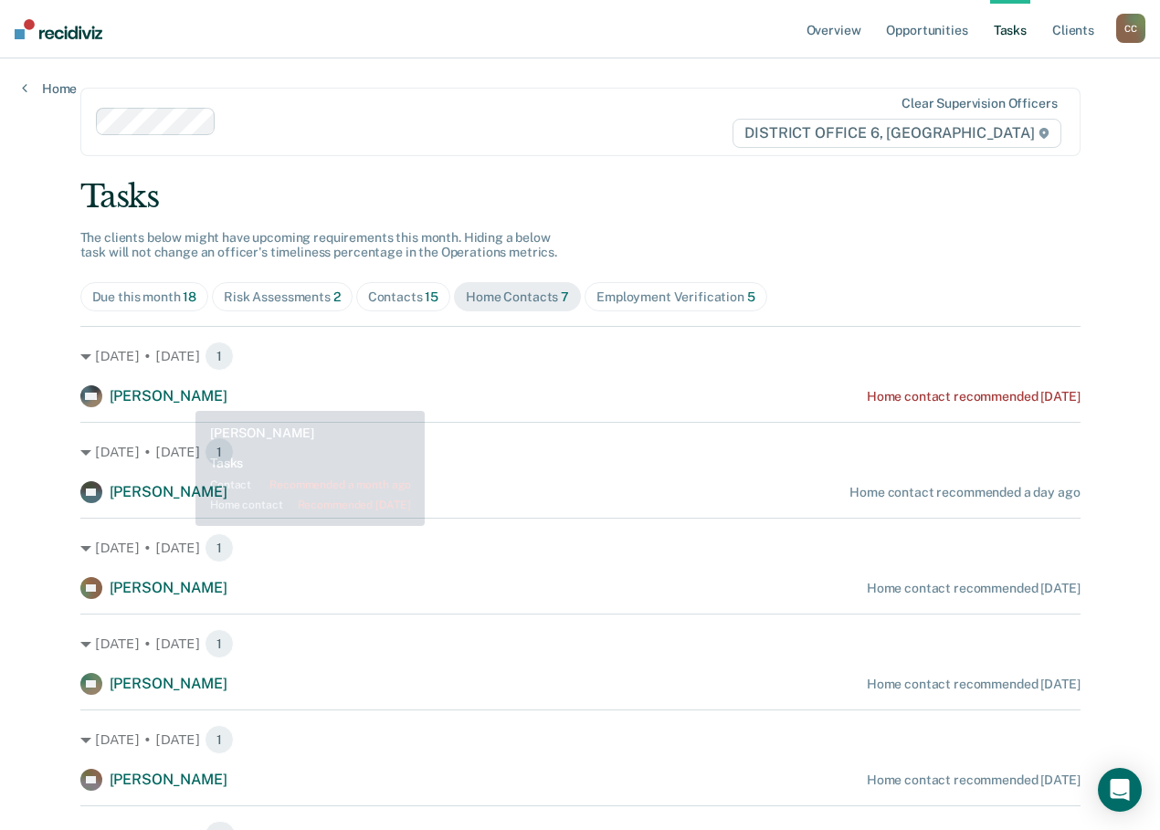
click at [128, 350] on div "Overview Opportunities Tasks Client s [PERSON_NAME] Profile How it works Go to …" at bounding box center [580, 498] width 1160 height 996
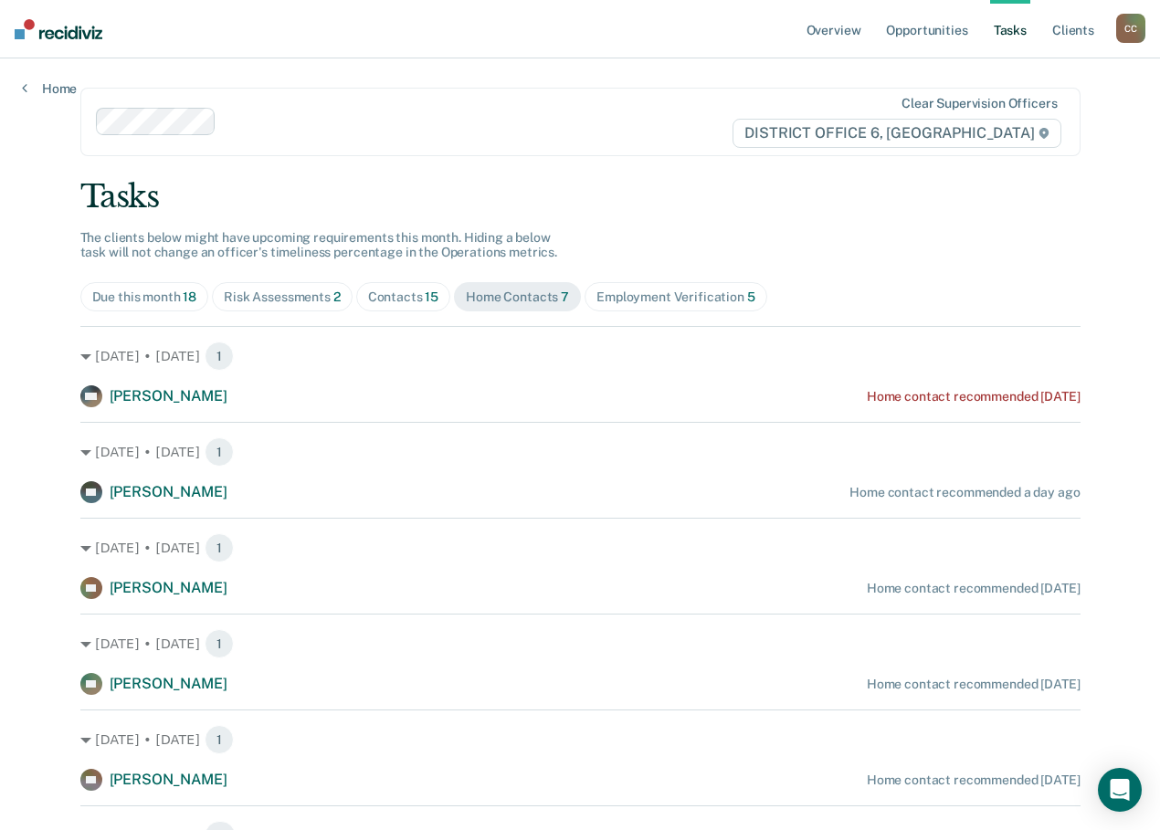
click at [1123, 20] on div "C C" at bounding box center [1130, 28] width 29 height 29
click at [1017, 117] on link "Go to Operations" at bounding box center [1057, 120] width 147 height 16
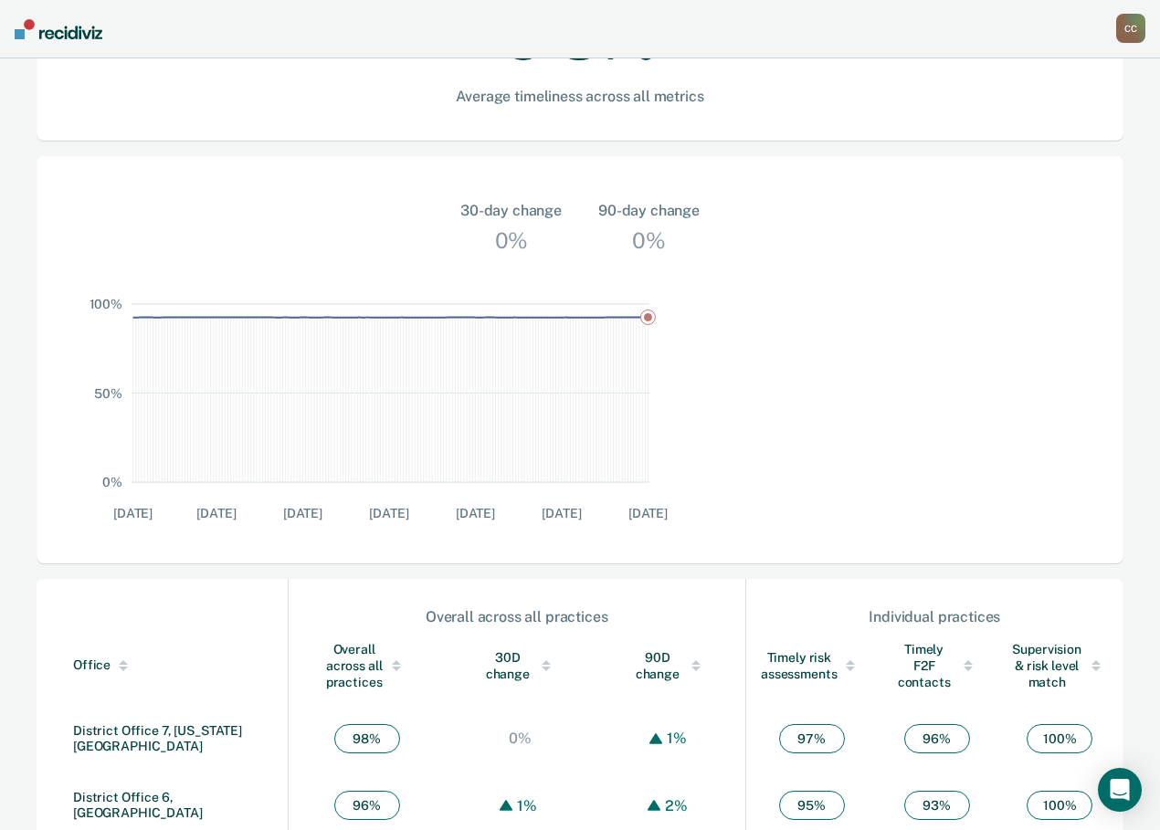
scroll to position [457, 0]
click at [149, 788] on link "District Office 6, [GEOGRAPHIC_DATA]" at bounding box center [138, 803] width 130 height 30
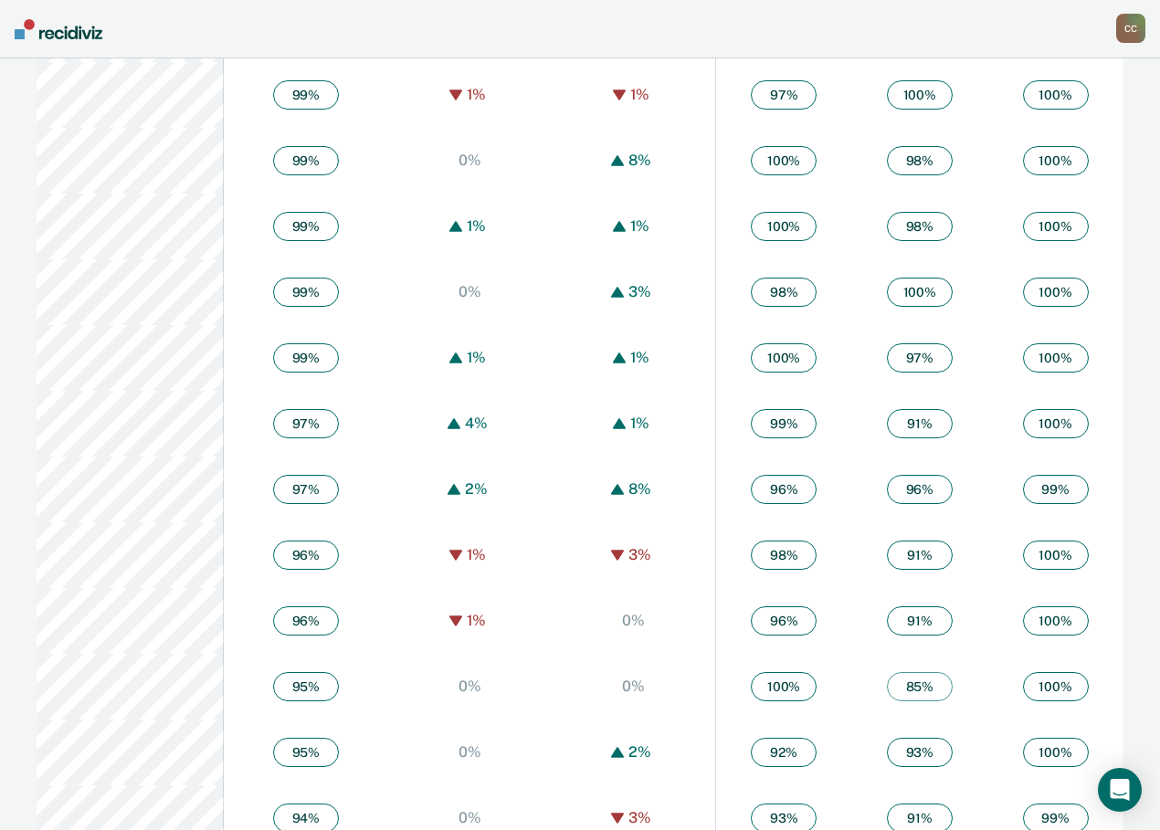
scroll to position [1193, 0]
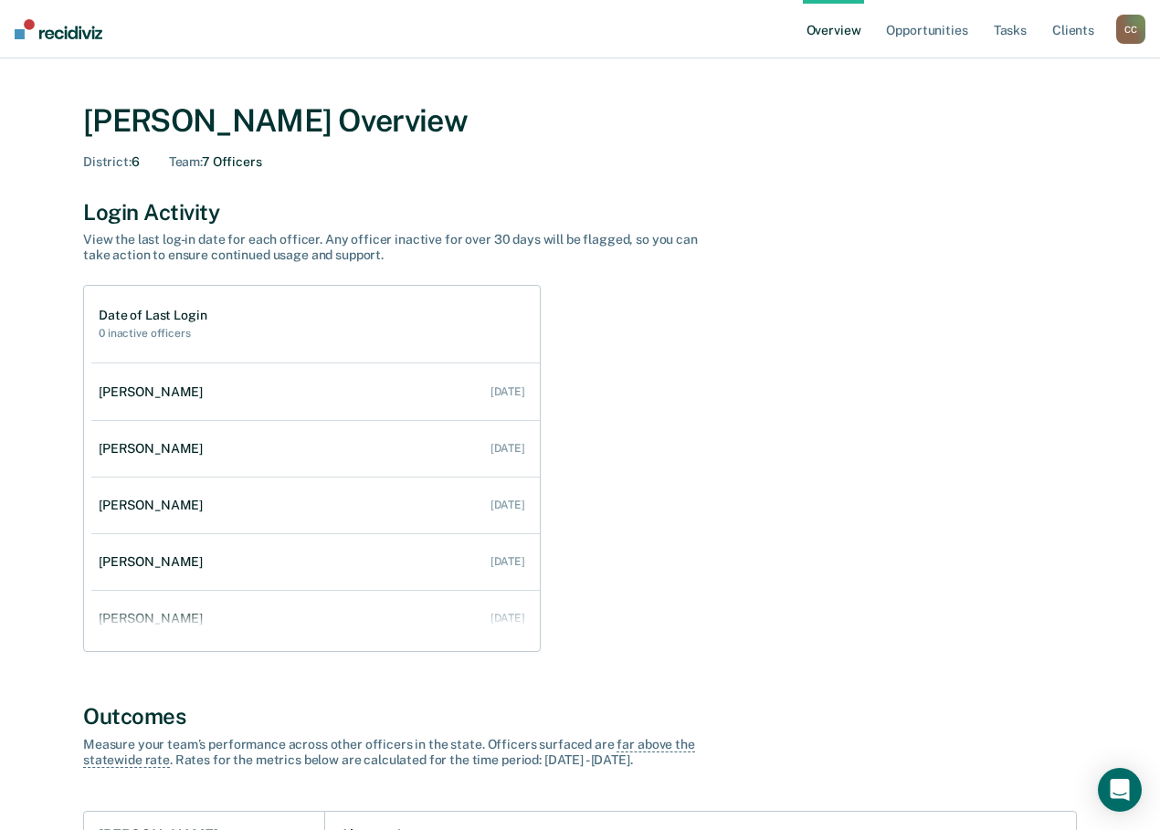
click at [1133, 30] on div "C C" at bounding box center [1130, 29] width 29 height 29
click at [1000, 117] on link "Go to Operations" at bounding box center [1057, 119] width 147 height 16
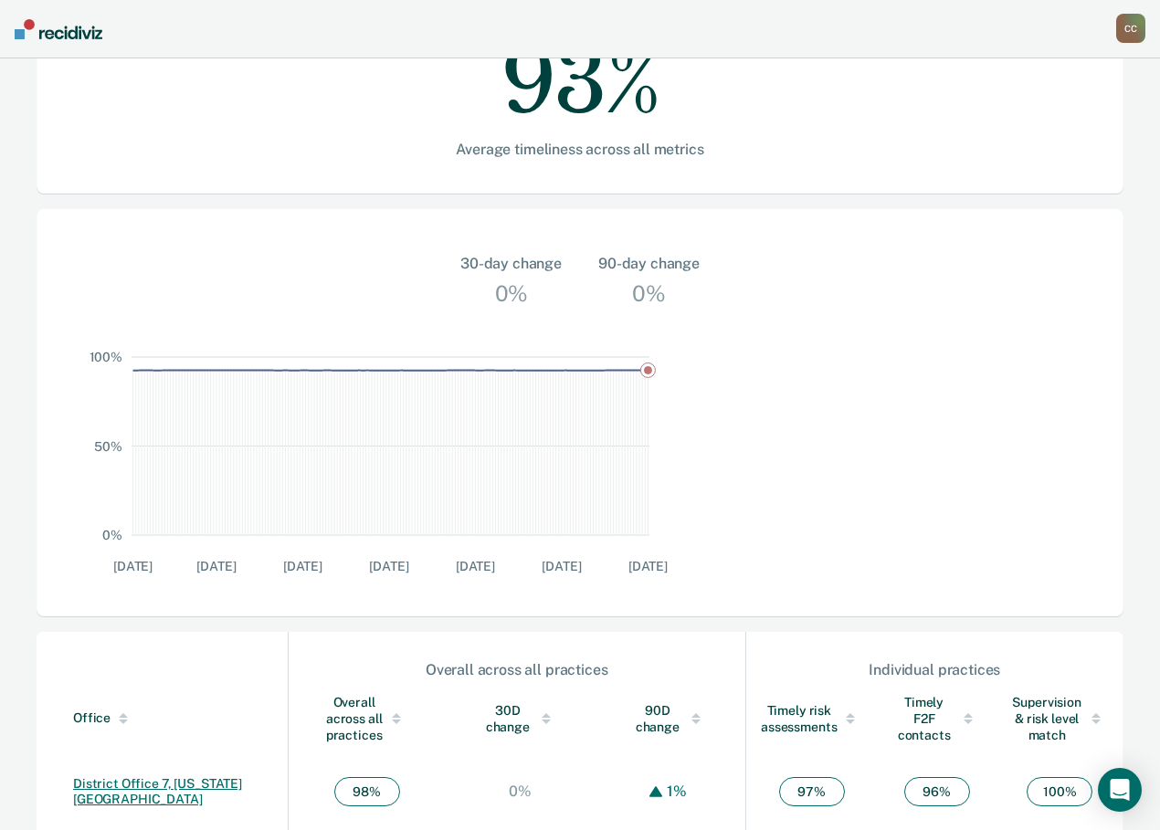
scroll to position [374, 0]
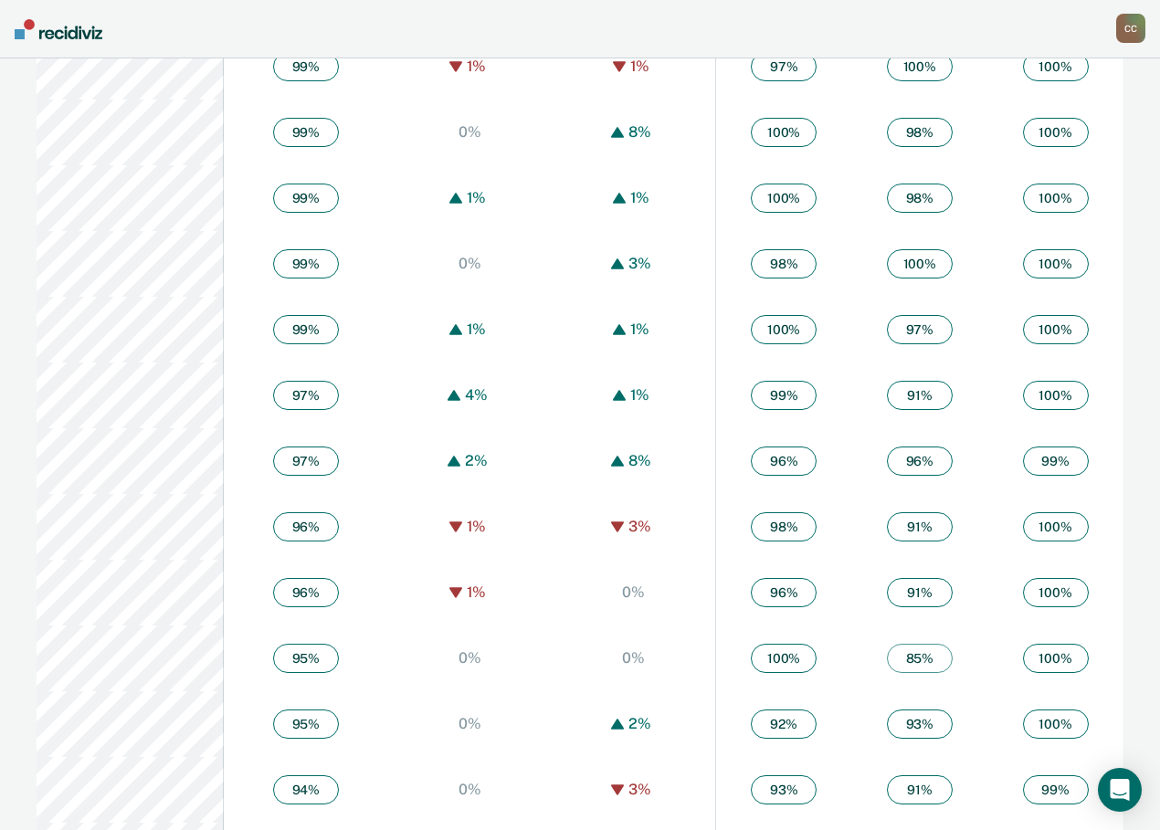
scroll to position [1193, 0]
